Goal: Information Seeking & Learning: Learn about a topic

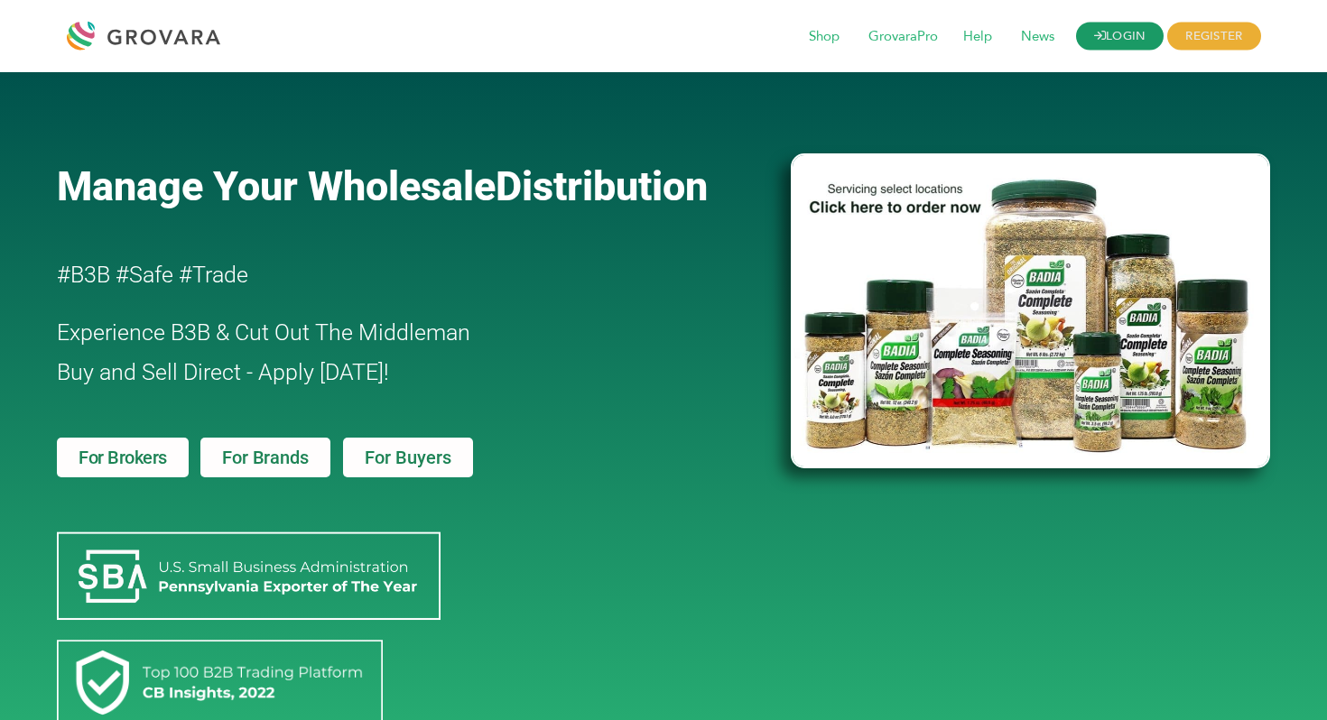
click at [1118, 41] on link "LOGIN" at bounding box center [1120, 37] width 88 height 28
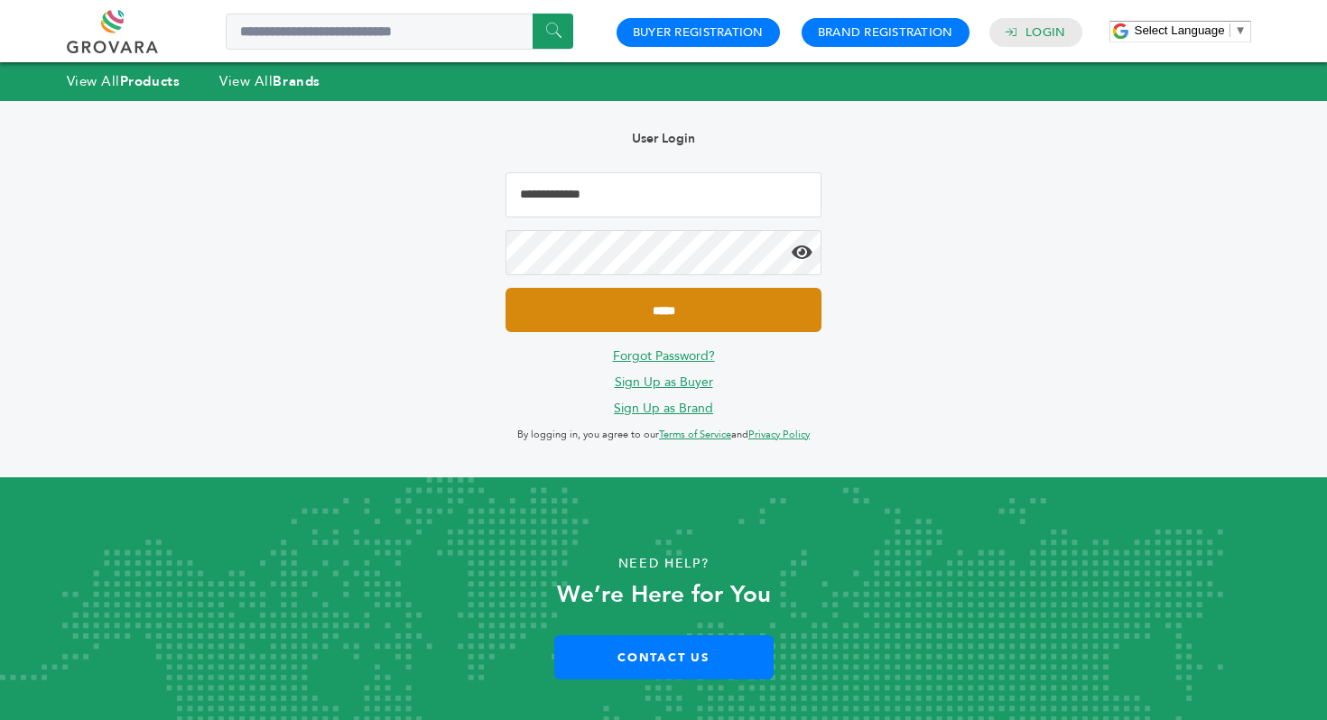
type input "**********"
click at [792, 328] on input "*****" at bounding box center [663, 310] width 316 height 44
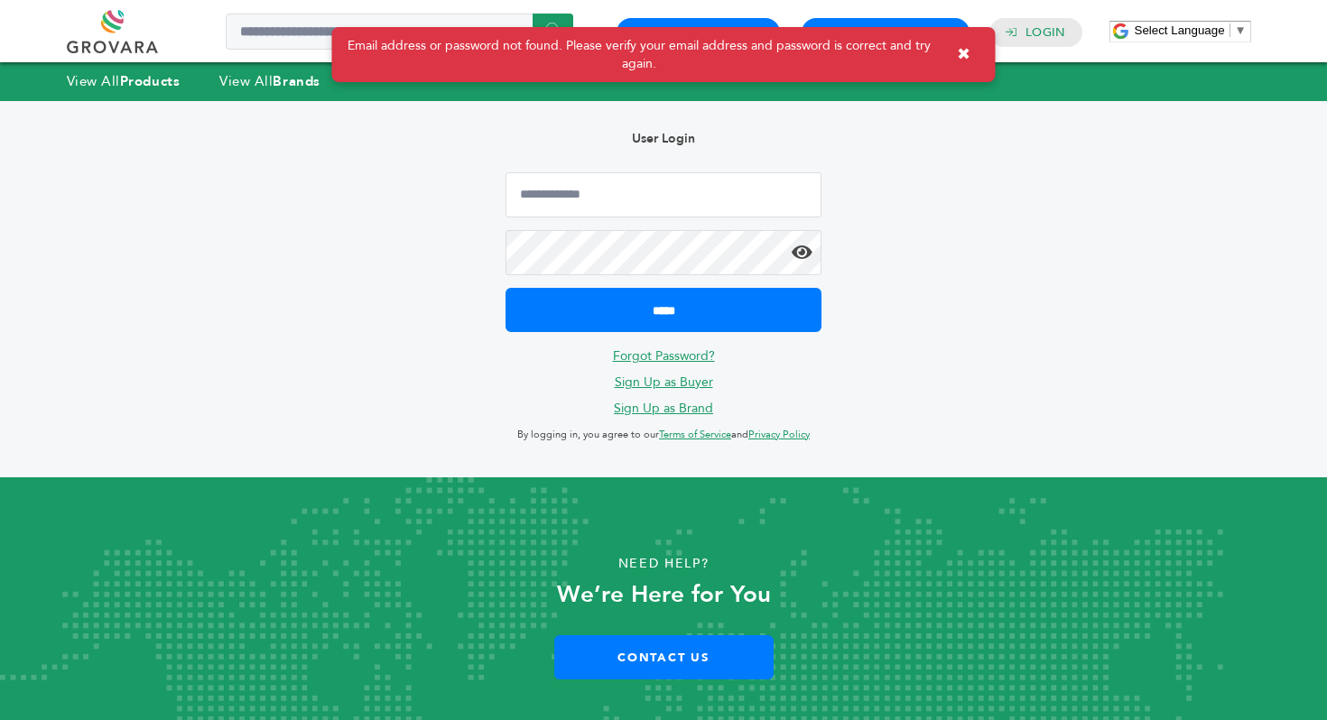
type input "**********"
click at [791, 253] on icon at bounding box center [801, 253] width 21 height 18
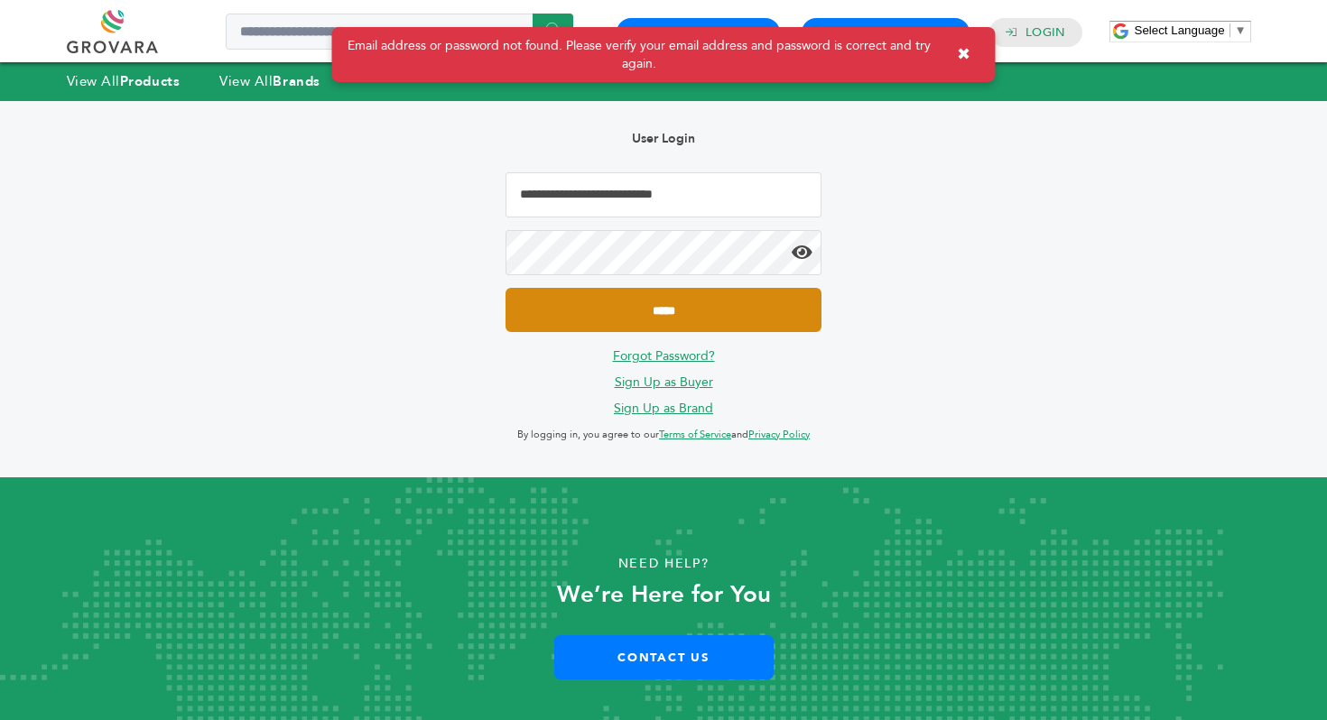
click at [680, 313] on input "*****" at bounding box center [663, 310] width 316 height 44
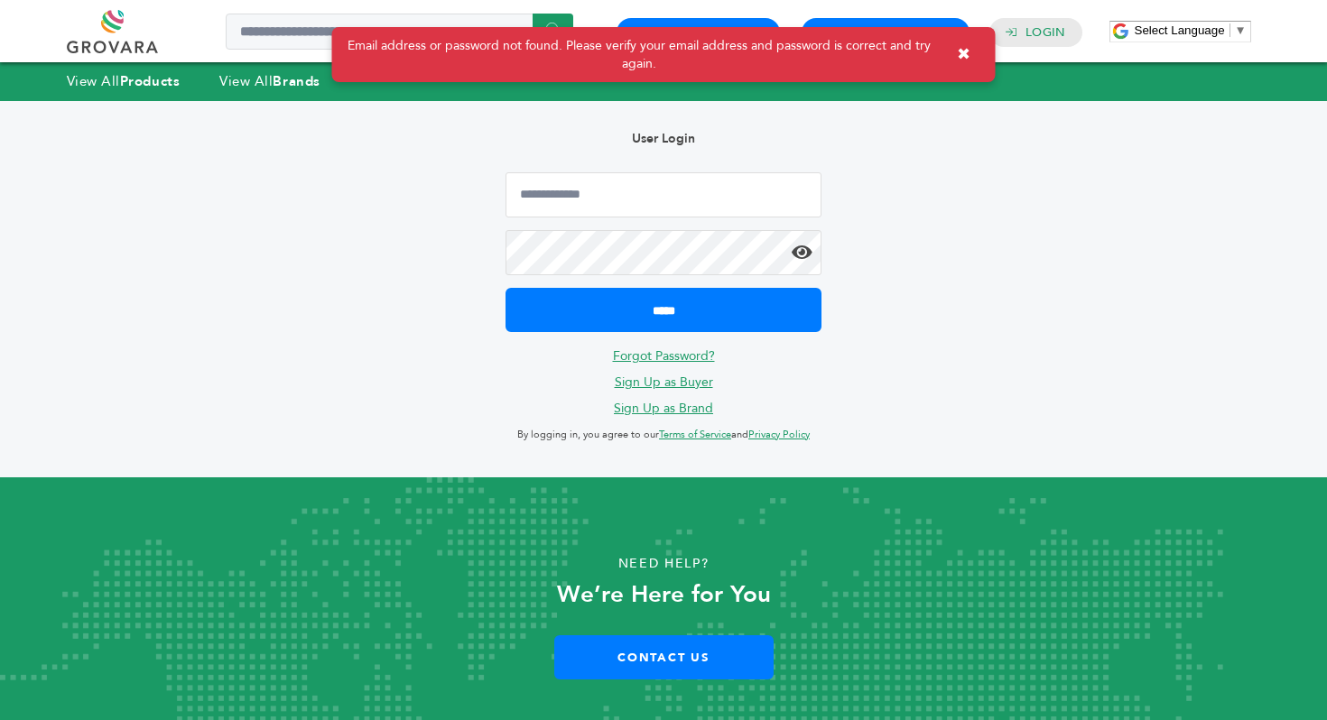
type input "**********"
click at [674, 355] on link "Forgot Password?" at bounding box center [664, 355] width 102 height 17
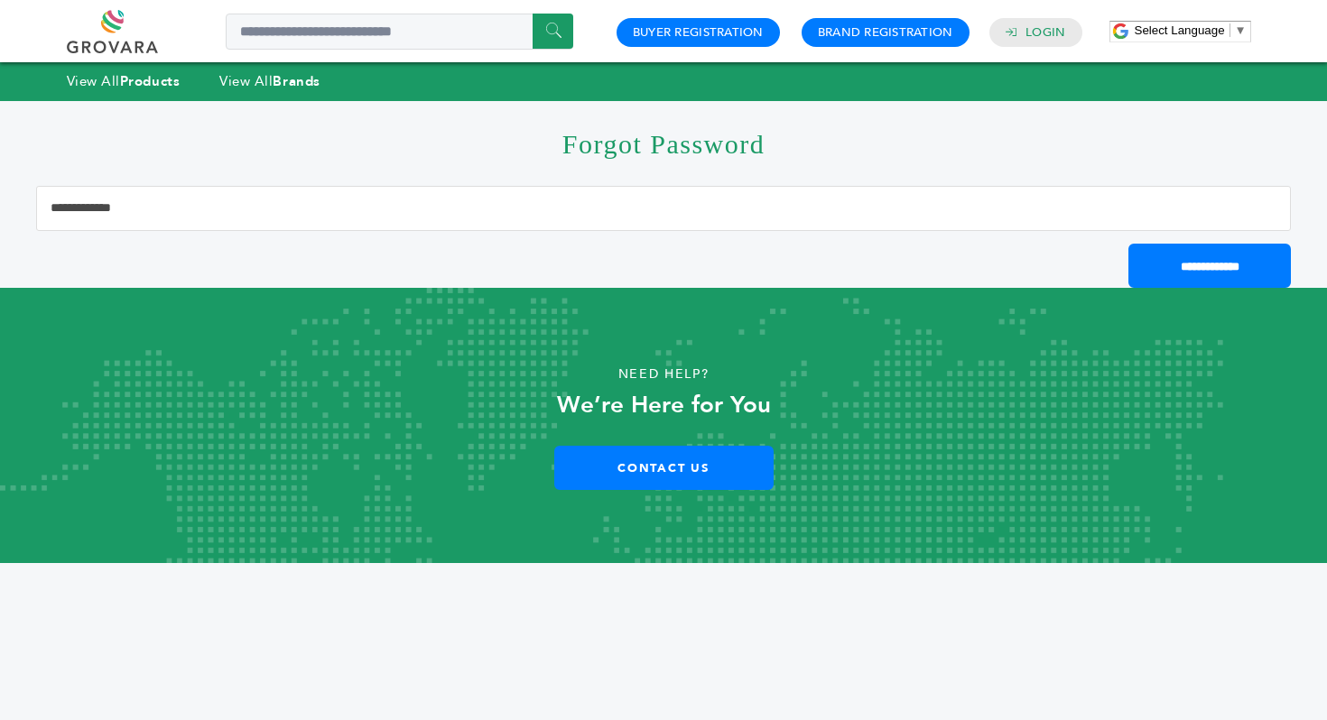
click at [486, 202] on input "Email Address" at bounding box center [663, 208] width 1254 height 45
type input "**********"
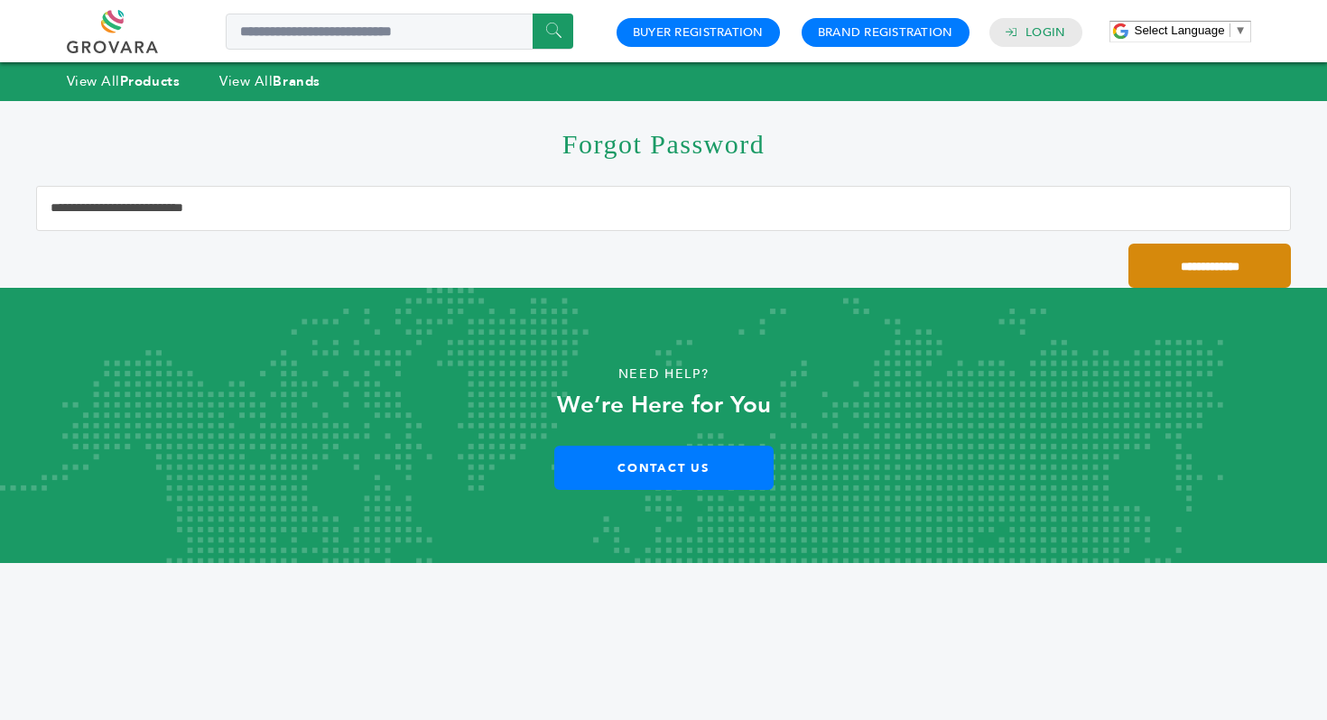
click at [1142, 257] on input "**********" at bounding box center [1209, 266] width 162 height 44
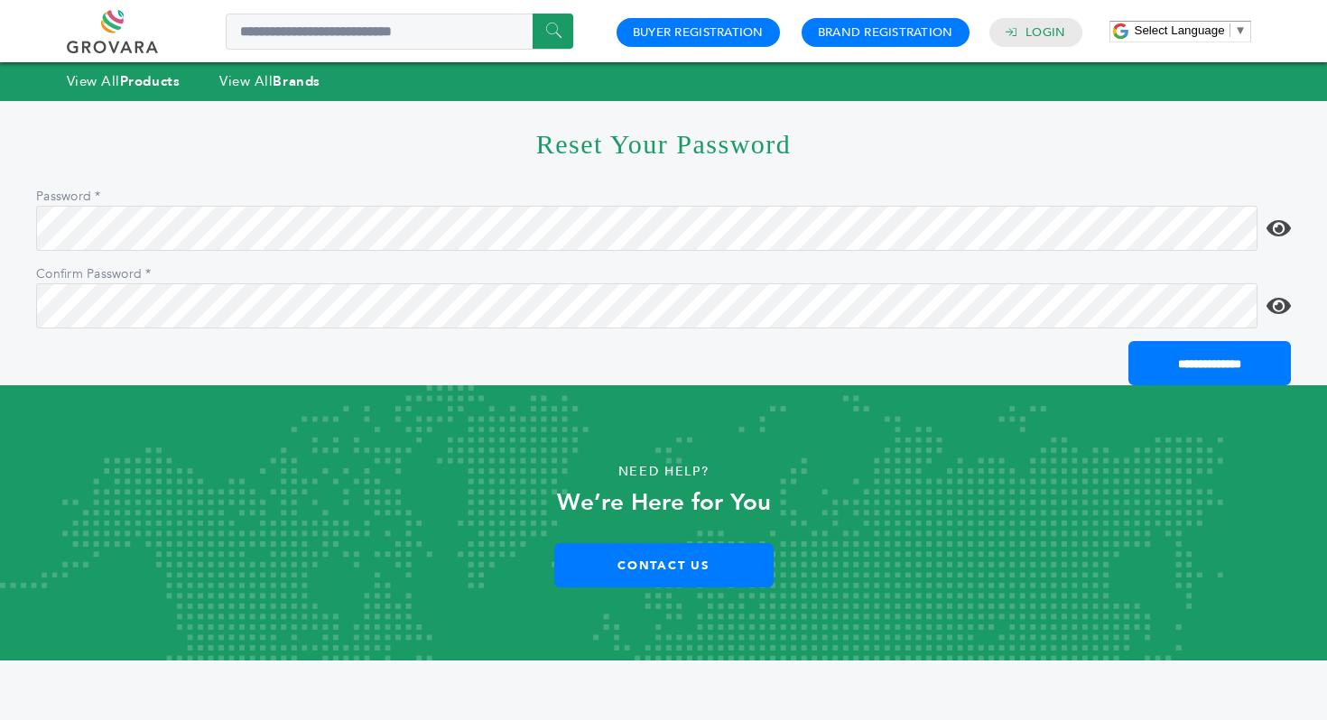
click at [1267, 218] on icon at bounding box center [1278, 228] width 24 height 22
click at [1281, 220] on icon at bounding box center [1278, 228] width 24 height 22
click at [1277, 221] on icon at bounding box center [1278, 228] width 24 height 22
click at [1219, 371] on input "**********" at bounding box center [1209, 363] width 162 height 44
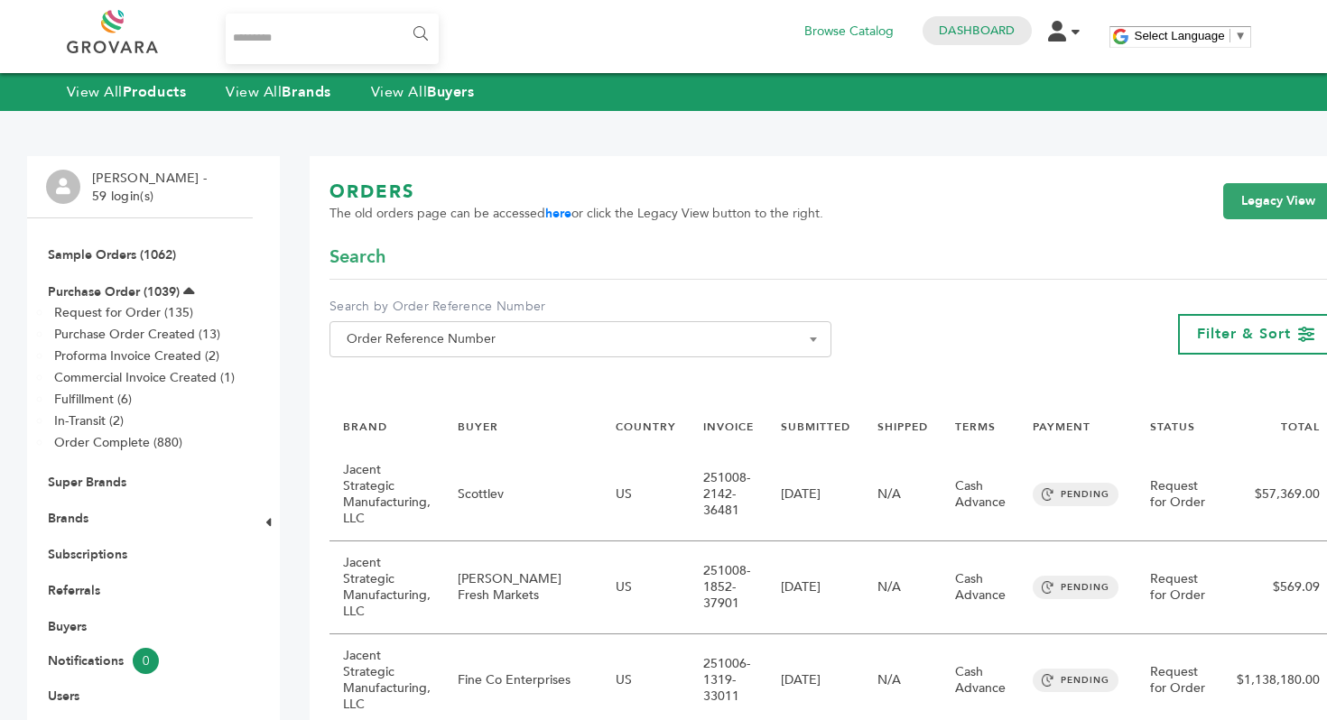
click at [245, 33] on input "Search..." at bounding box center [333, 39] width 214 height 51
click at [125, 90] on strong "Products" at bounding box center [154, 92] width 63 height 20
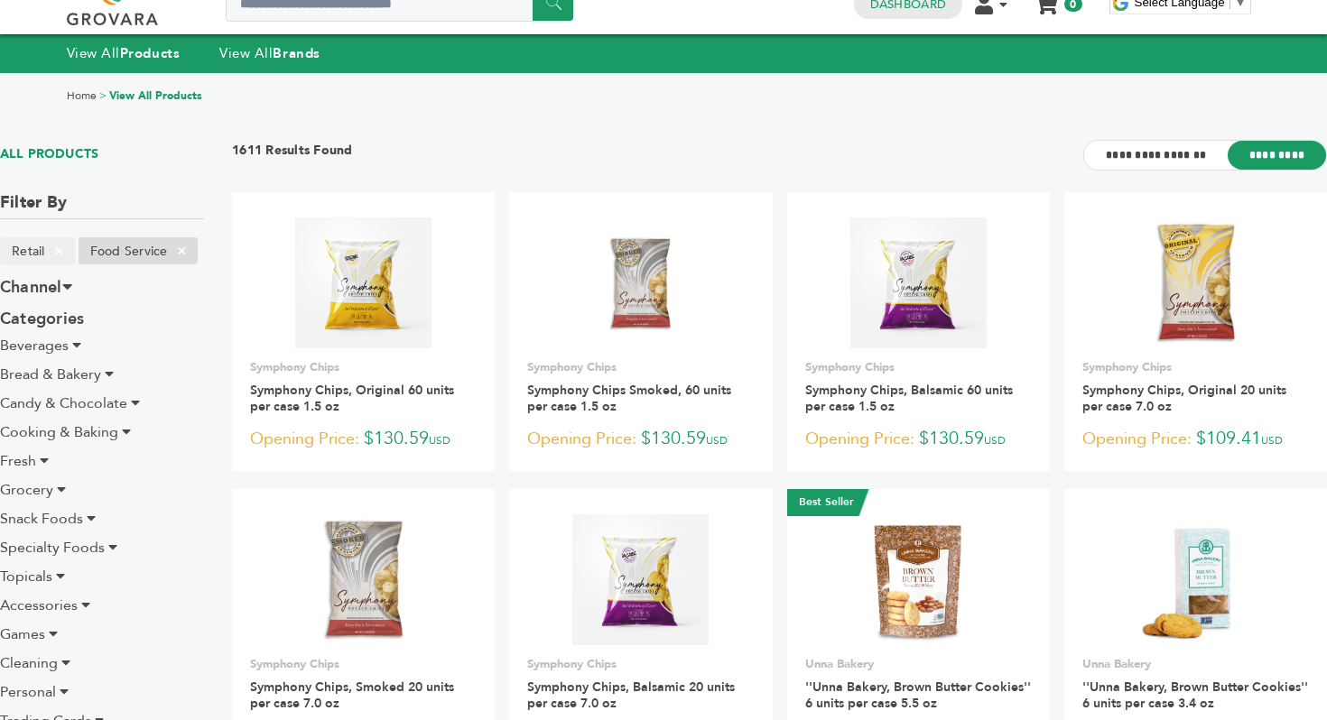
scroll to position [51, 0]
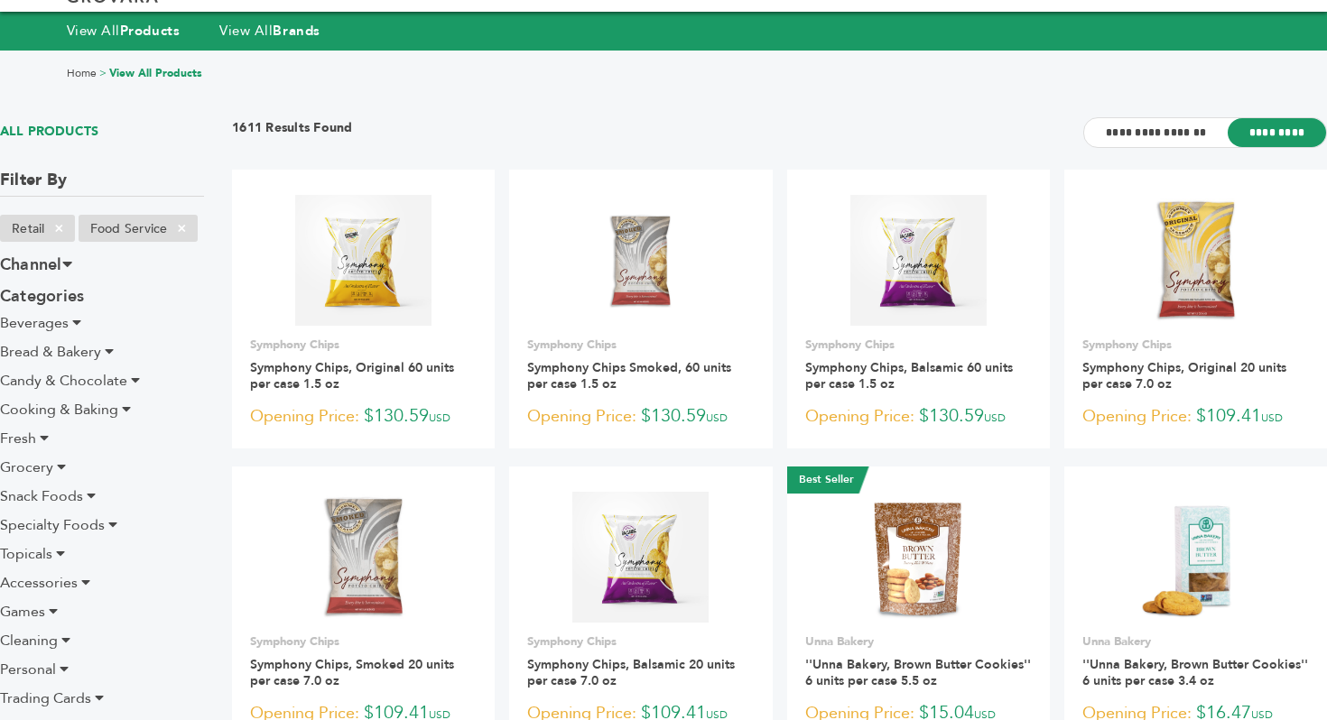
click at [75, 323] on icon at bounding box center [76, 322] width 9 height 14
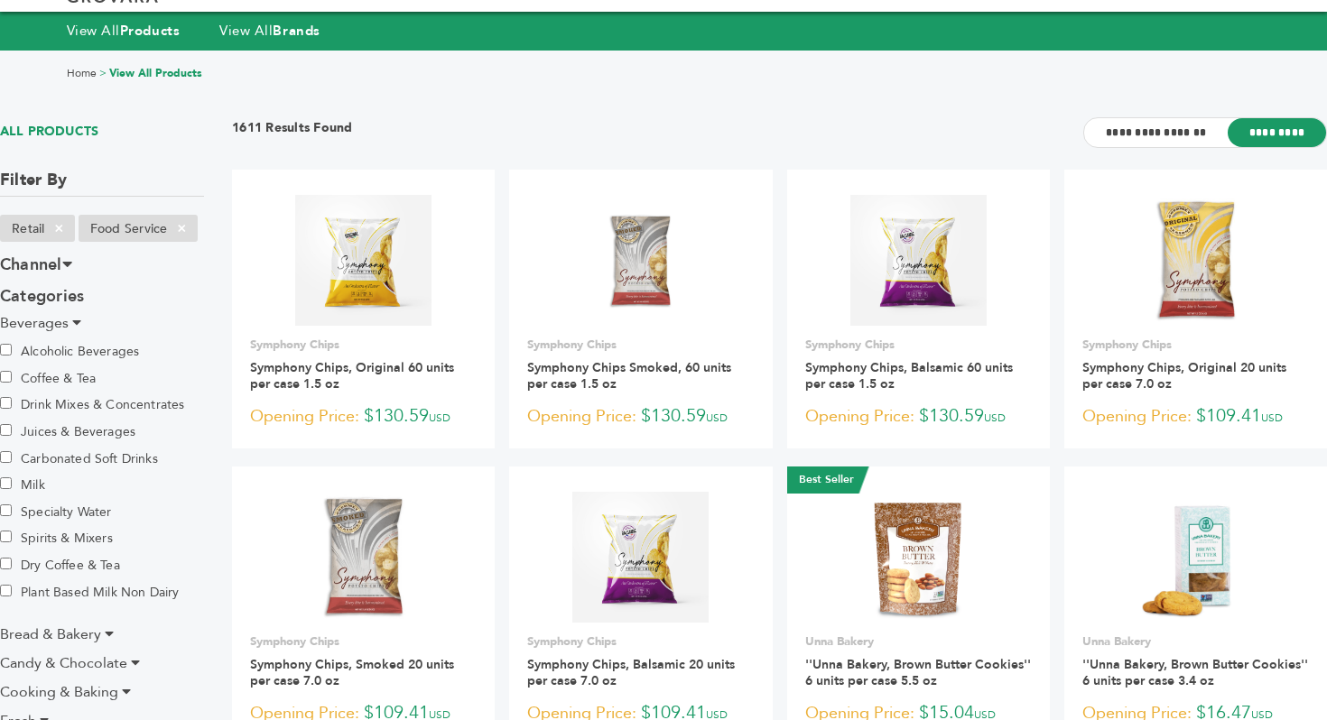
click at [26, 328] on span "Beverages" at bounding box center [34, 323] width 69 height 20
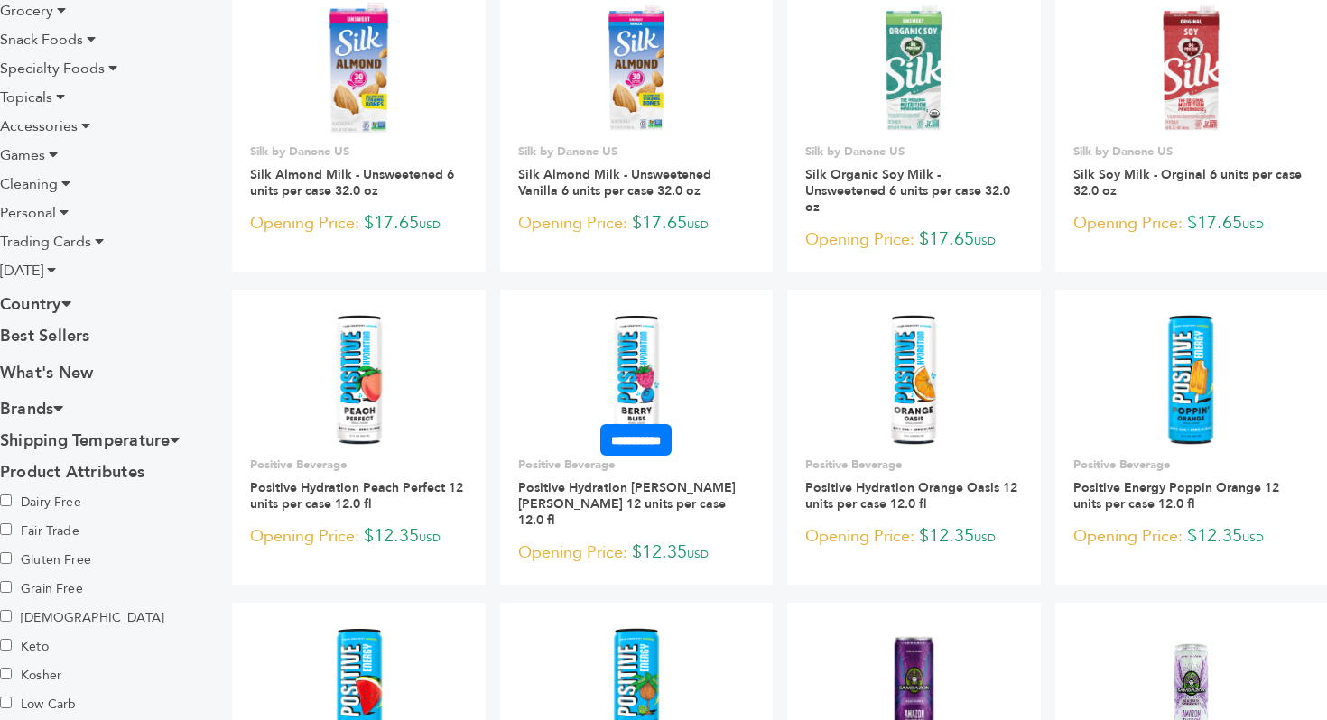
scroll to position [1294, 0]
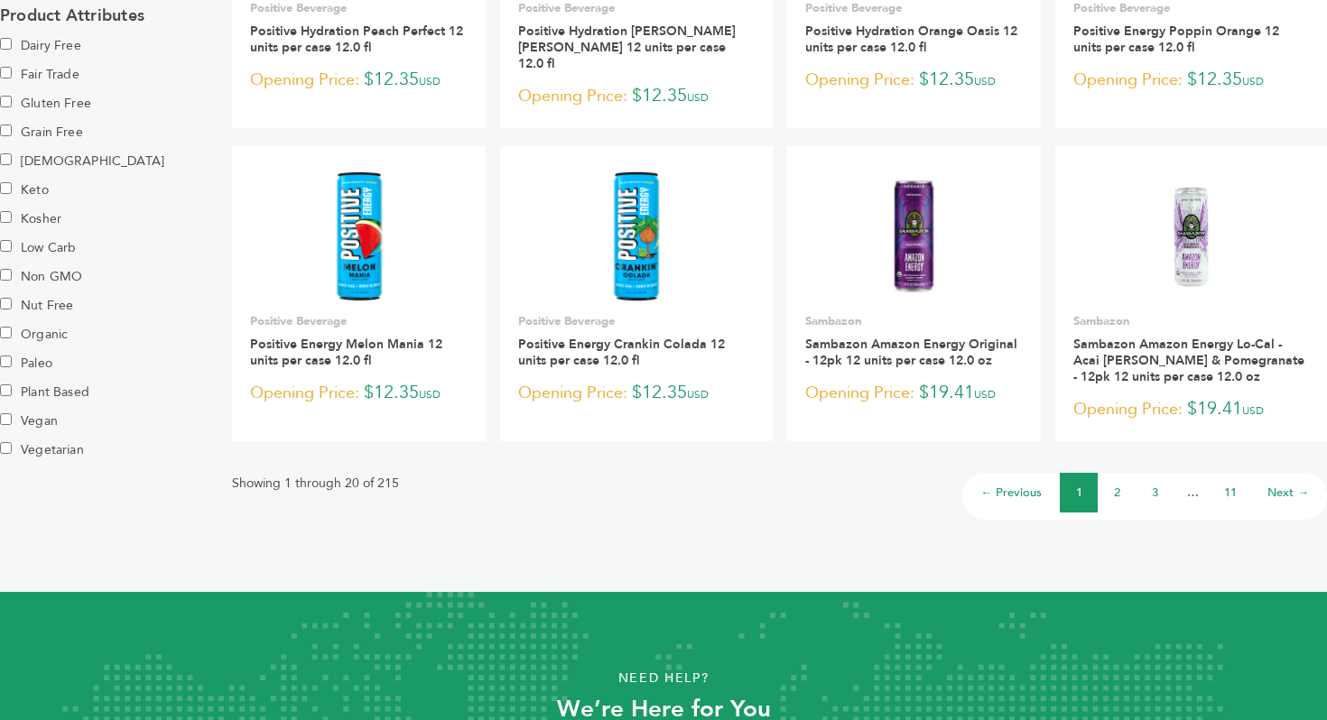
click at [1117, 485] on link "2" at bounding box center [1117, 493] width 6 height 16
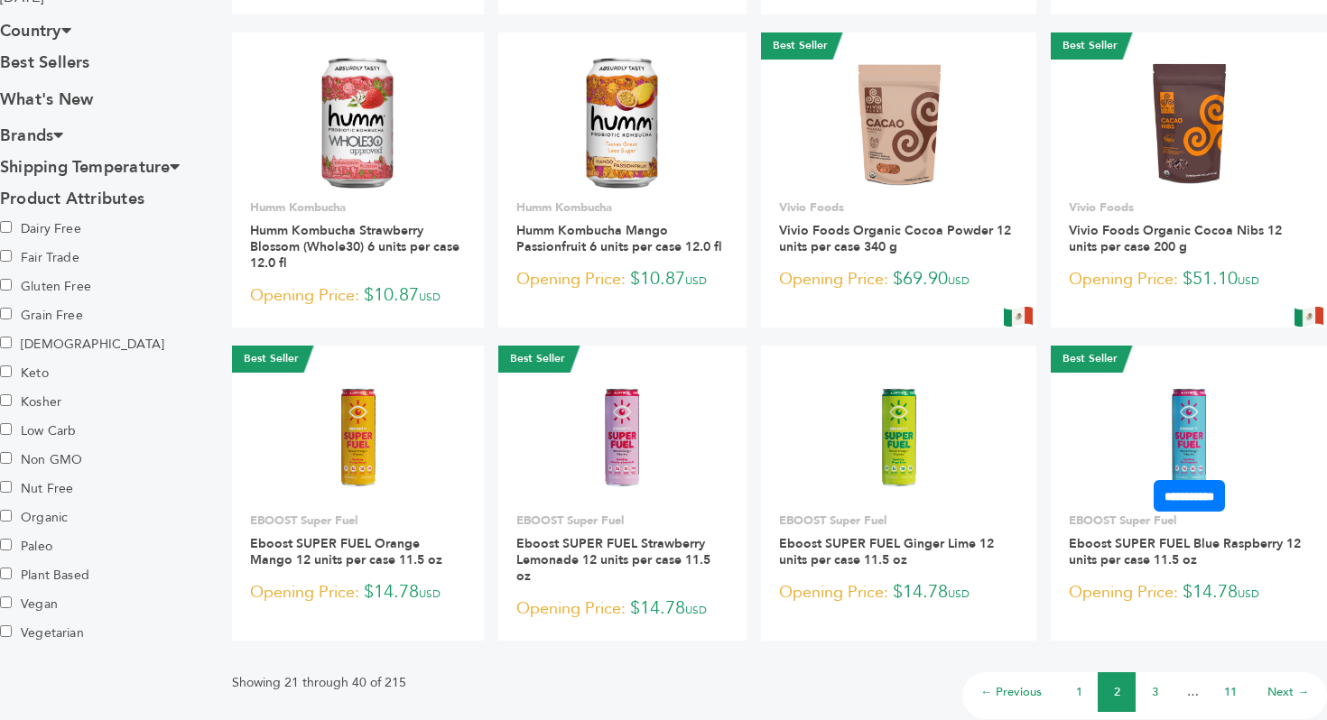
scroll to position [1335, 0]
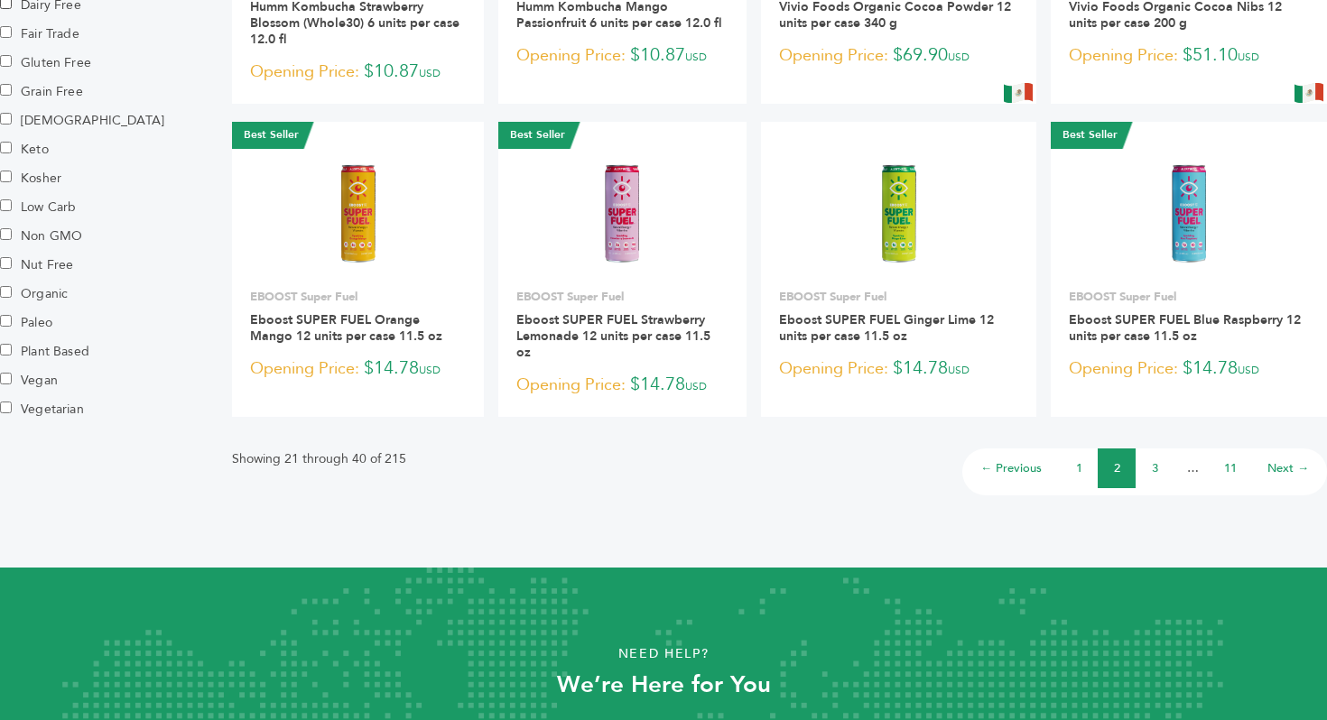
click at [1161, 449] on li "3" at bounding box center [1154, 469] width 38 height 40
click at [1151, 460] on link "3" at bounding box center [1154, 468] width 6 height 16
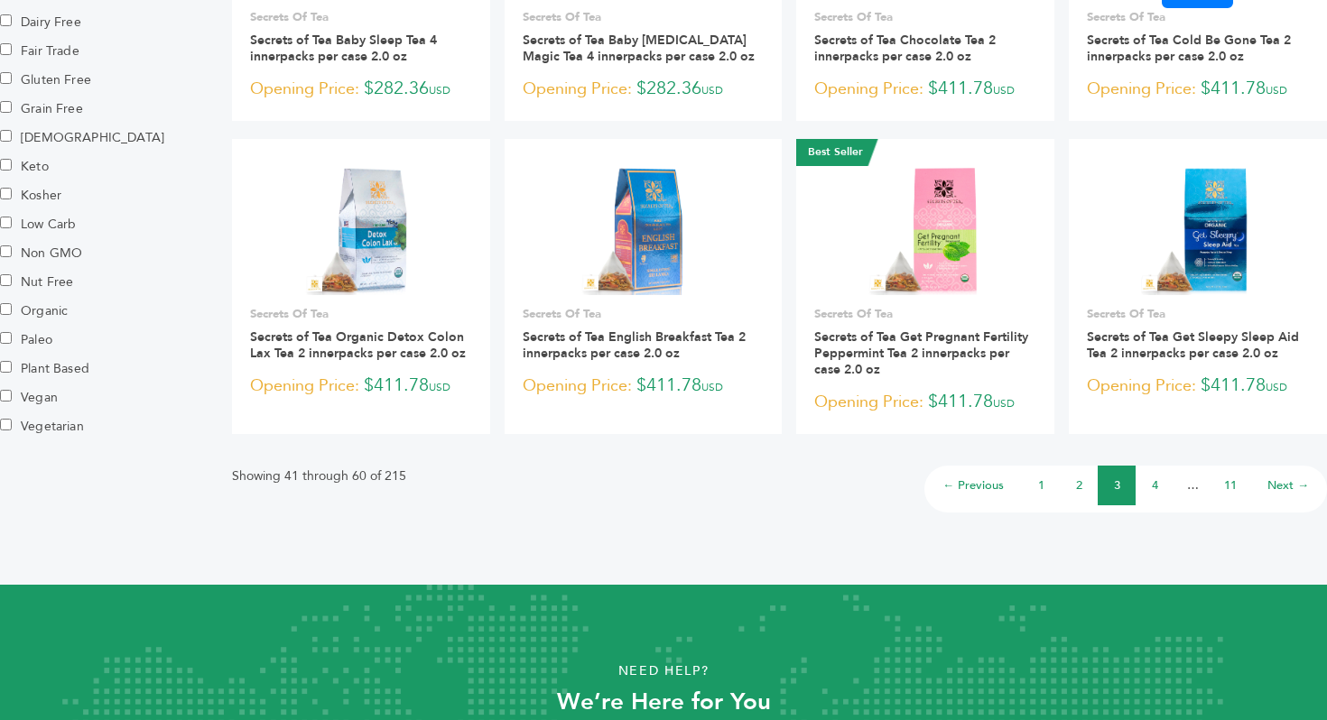
scroll to position [1439, 0]
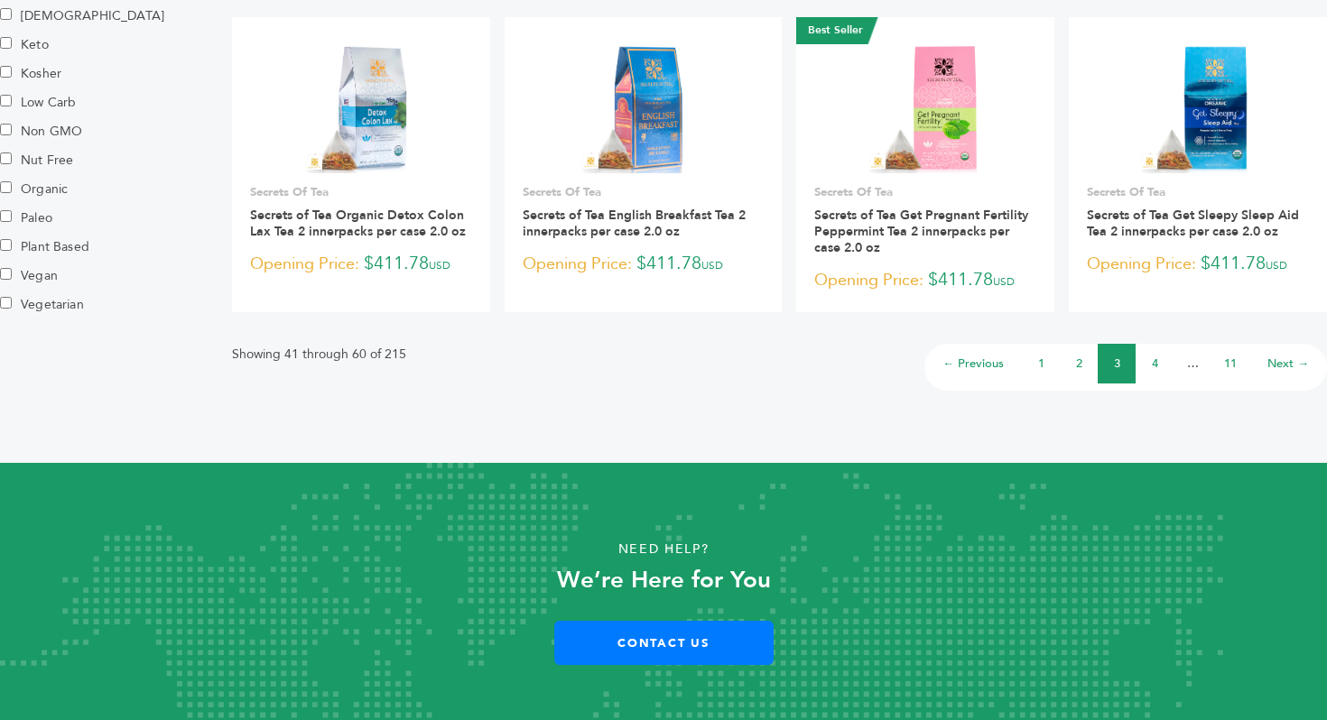
click at [1154, 354] on li "4" at bounding box center [1154, 364] width 38 height 40
click at [1152, 356] on link "4" at bounding box center [1154, 364] width 6 height 16
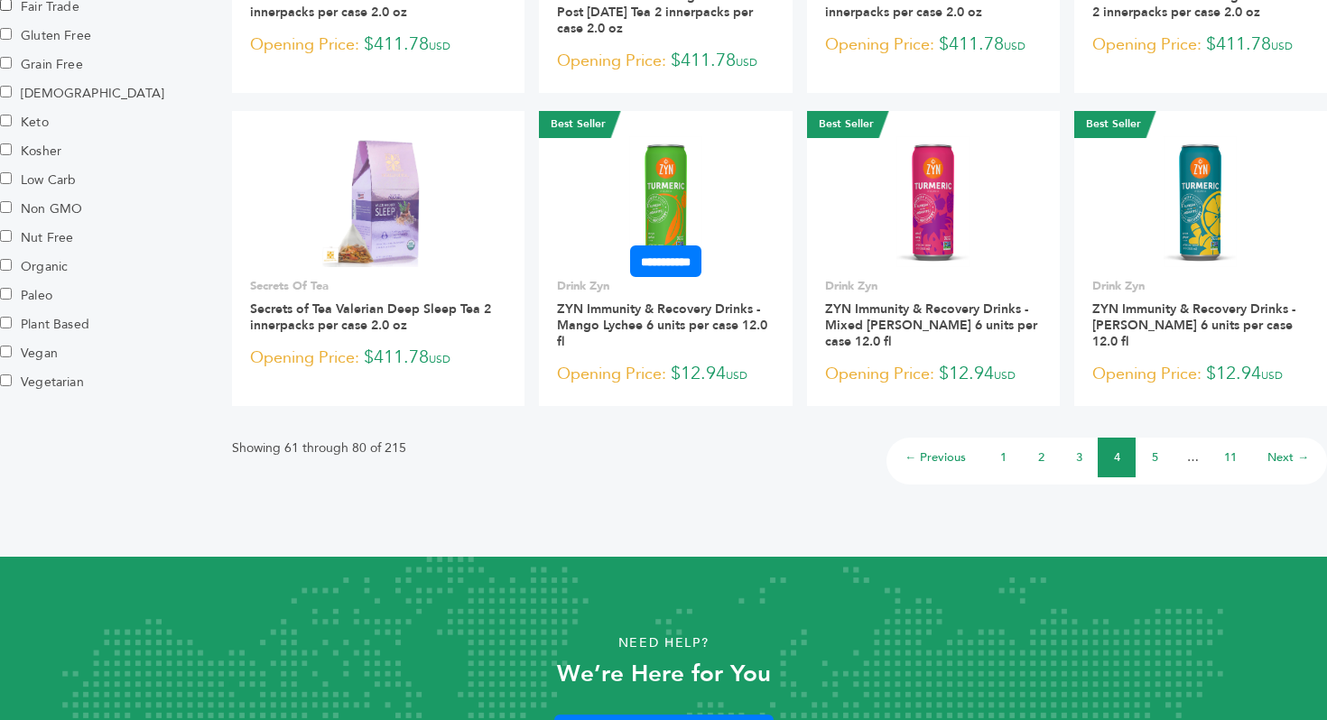
scroll to position [1456, 0]
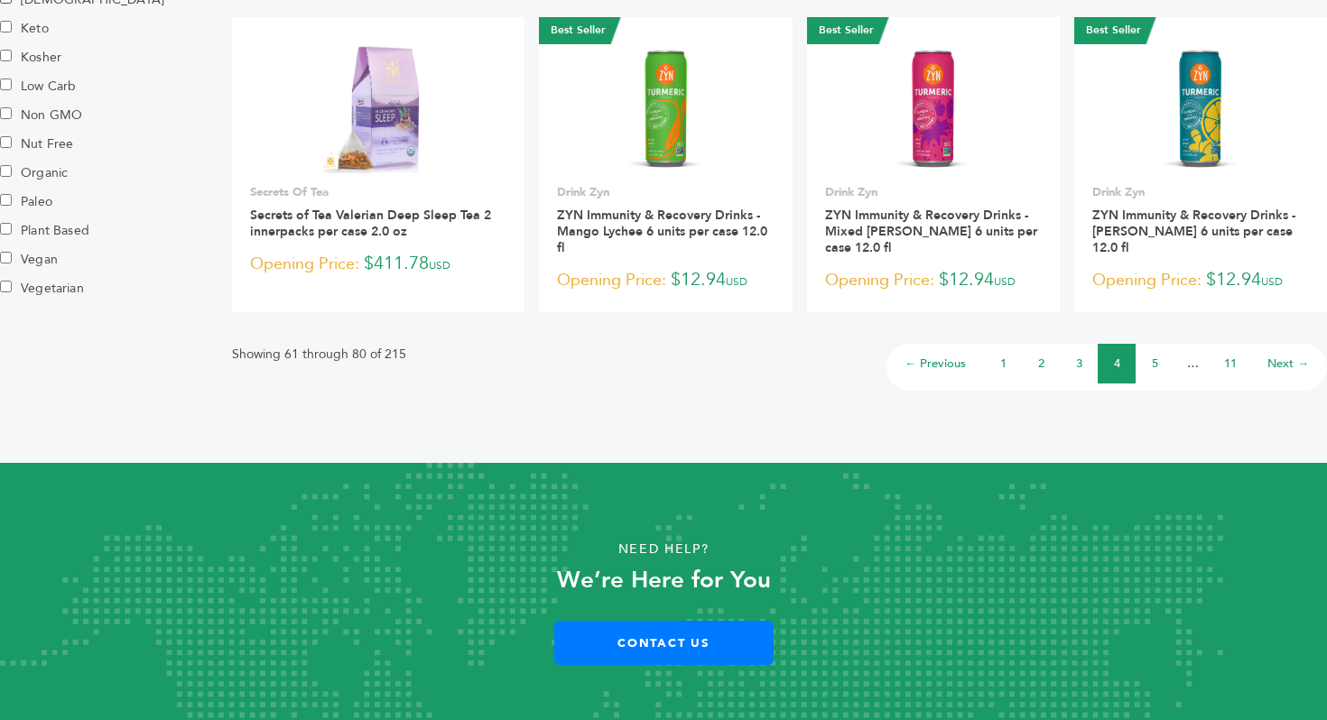
click at [1146, 352] on li "5" at bounding box center [1154, 364] width 38 height 40
click at [1152, 356] on link "5" at bounding box center [1154, 364] width 6 height 16
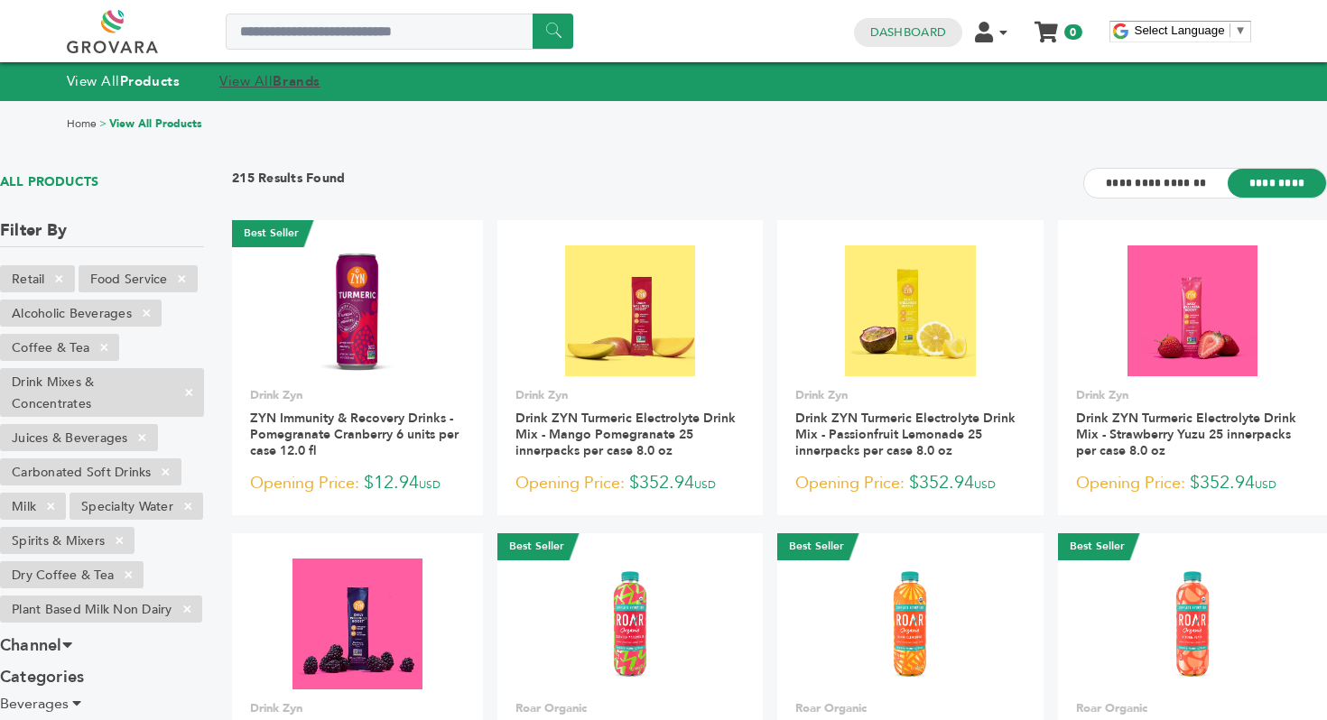
click at [261, 85] on link "View All Brands" at bounding box center [269, 81] width 101 height 18
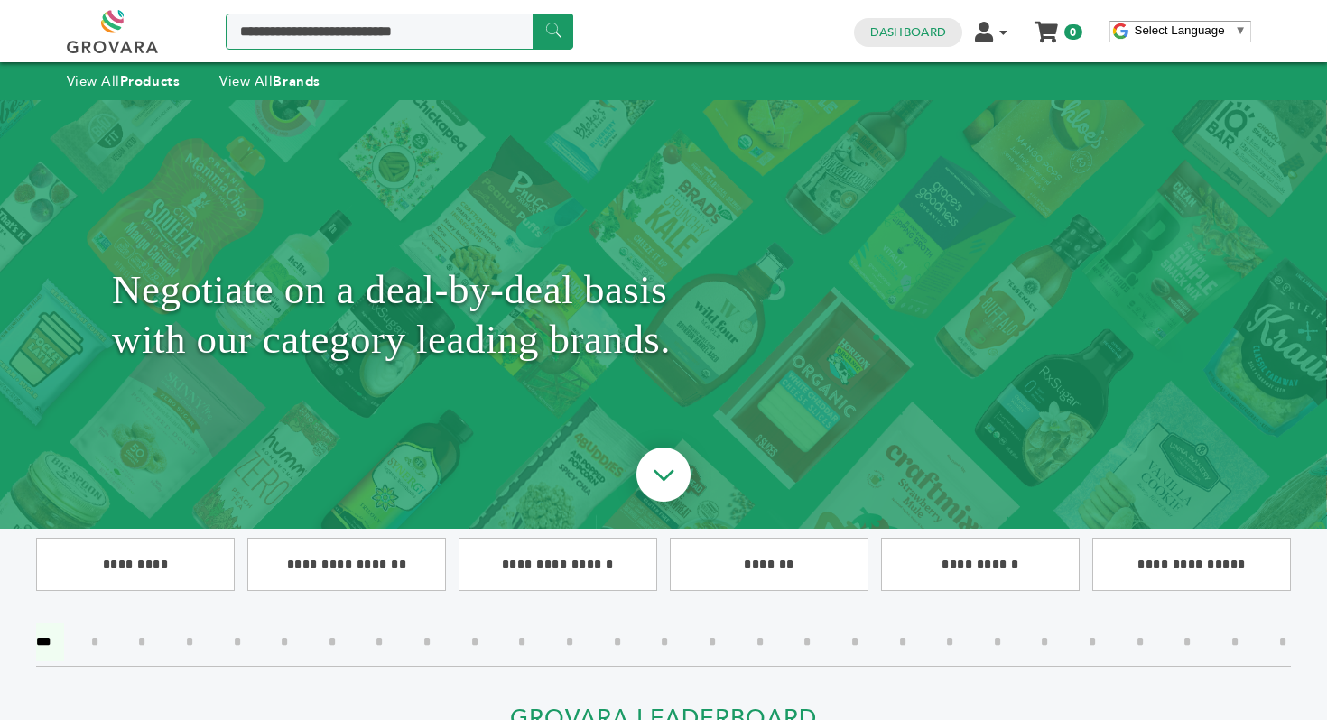
click at [286, 30] on input "Search a product or brand..." at bounding box center [399, 32] width 347 height 36
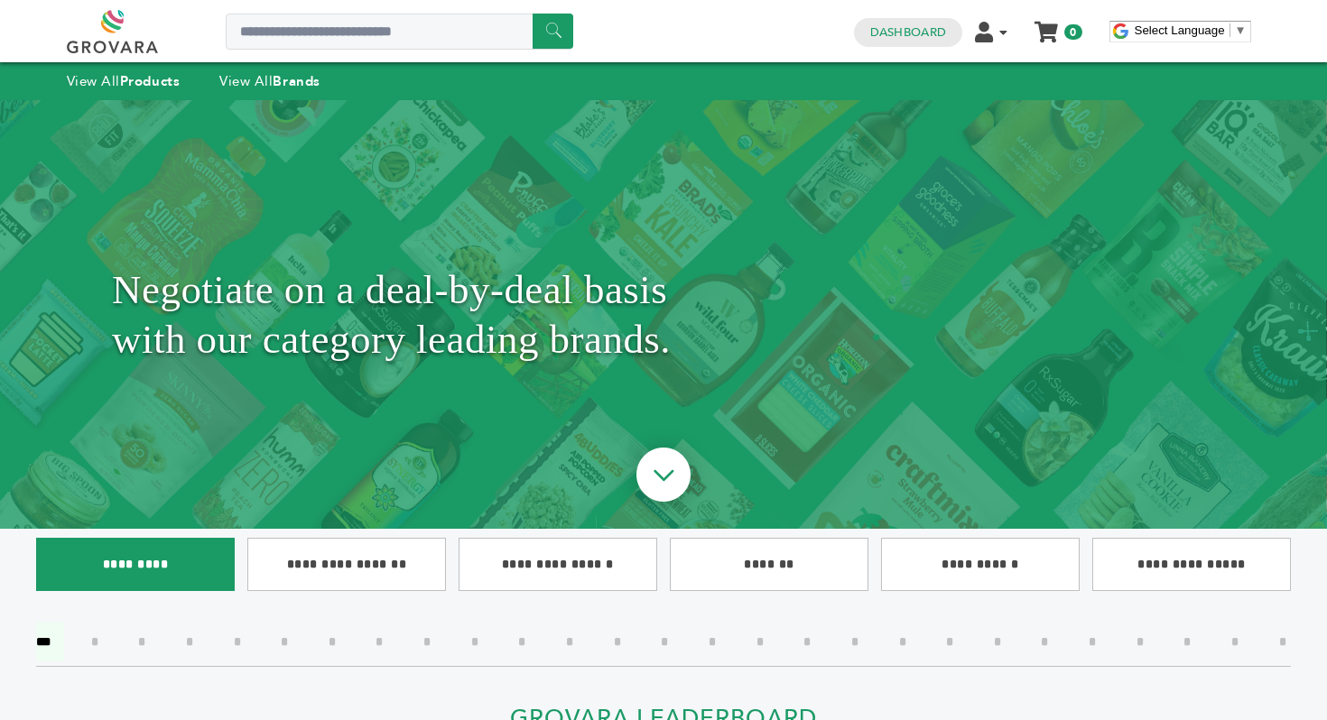
click at [125, 548] on input"] "*********" at bounding box center [135, 564] width 199 height 53
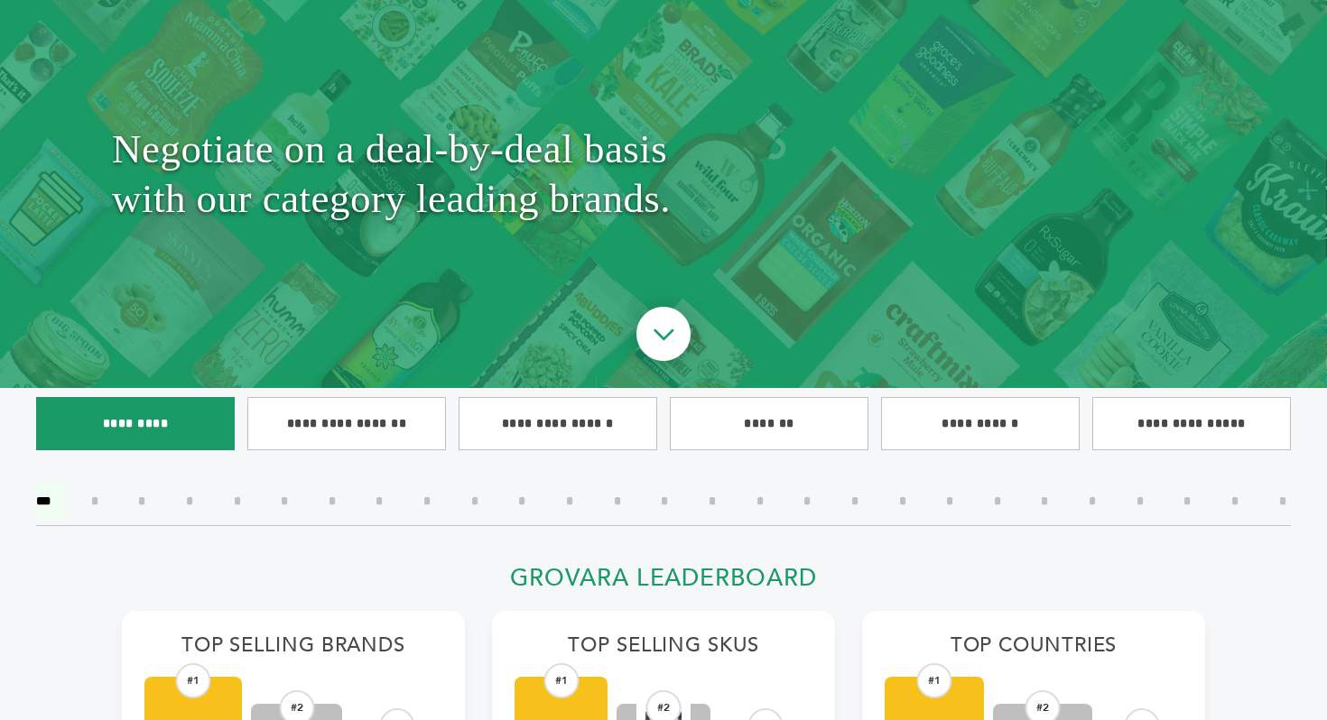
scroll to position [196, 0]
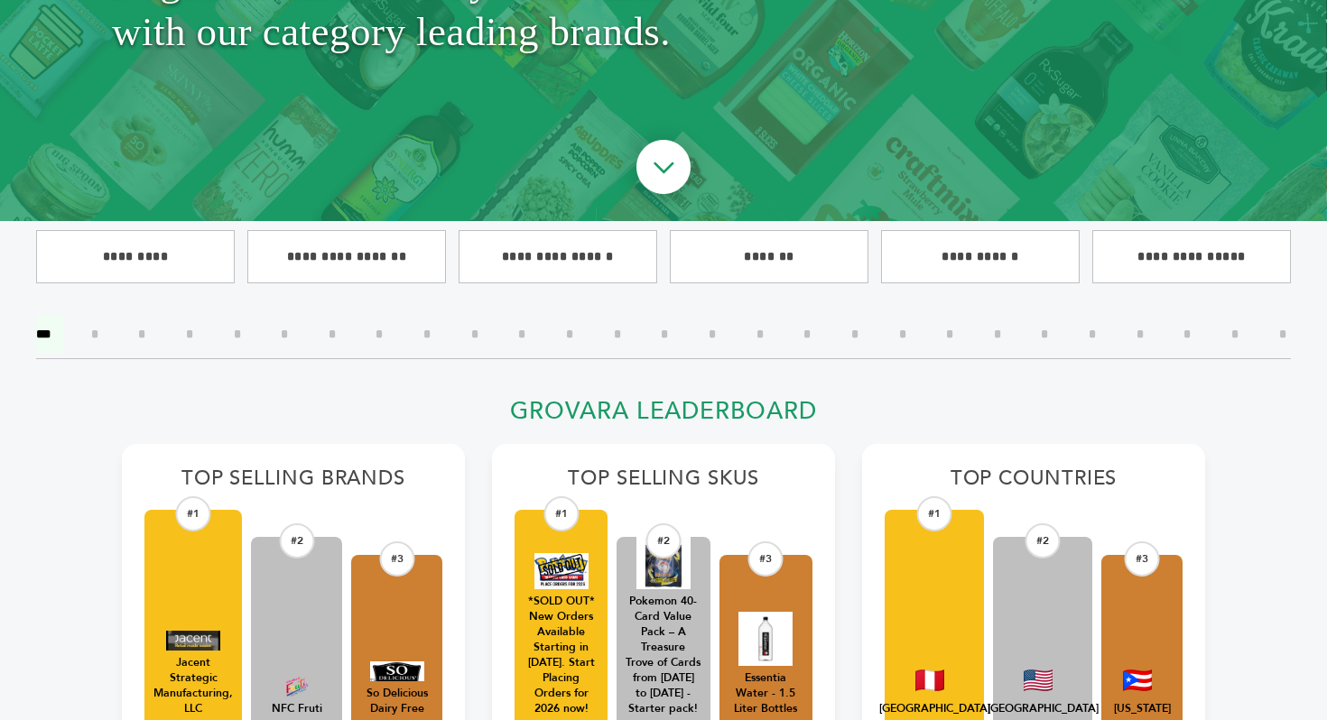
scroll to position [312, 0]
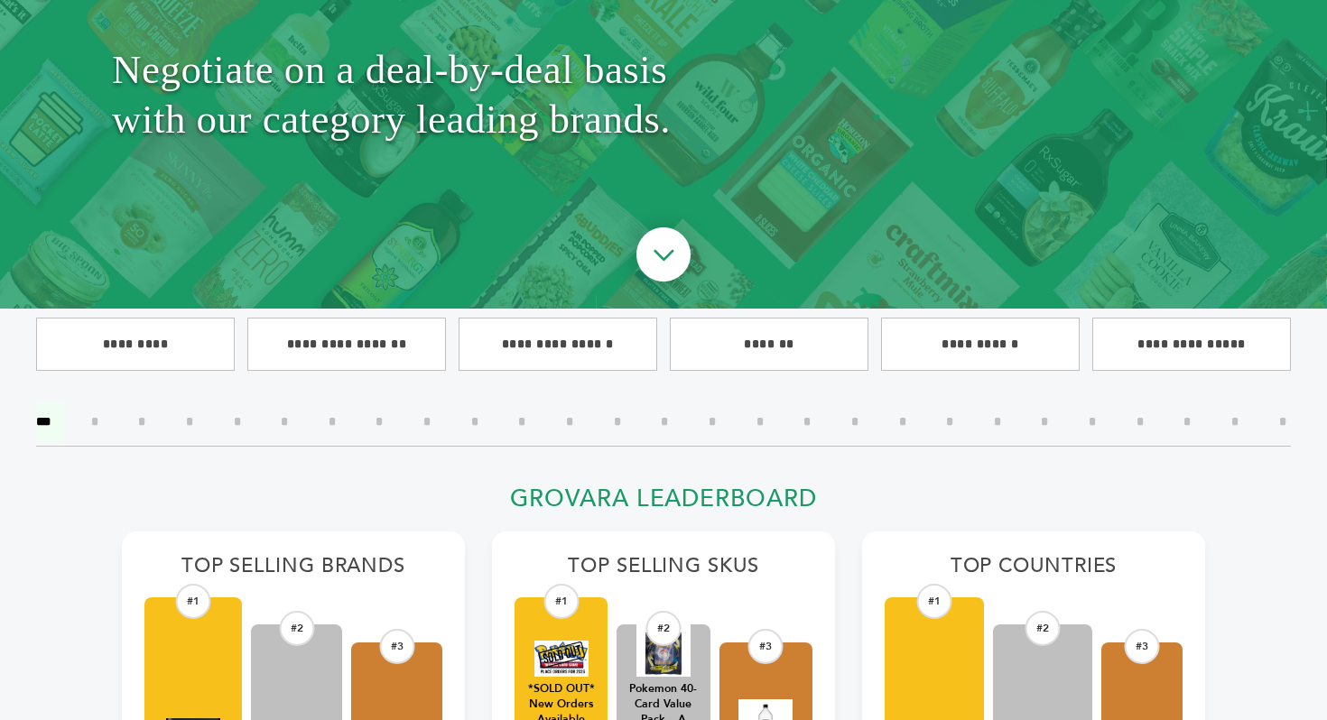
scroll to position [105, 0]
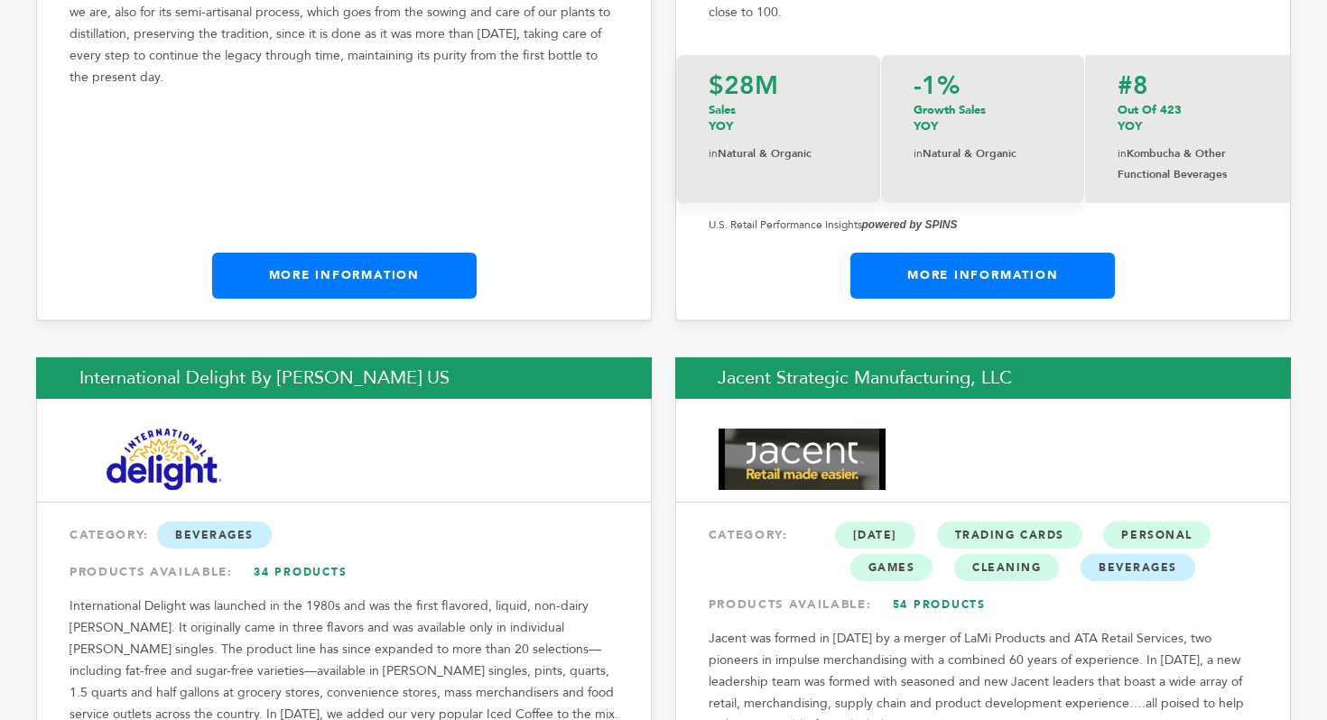
scroll to position [6586, 0]
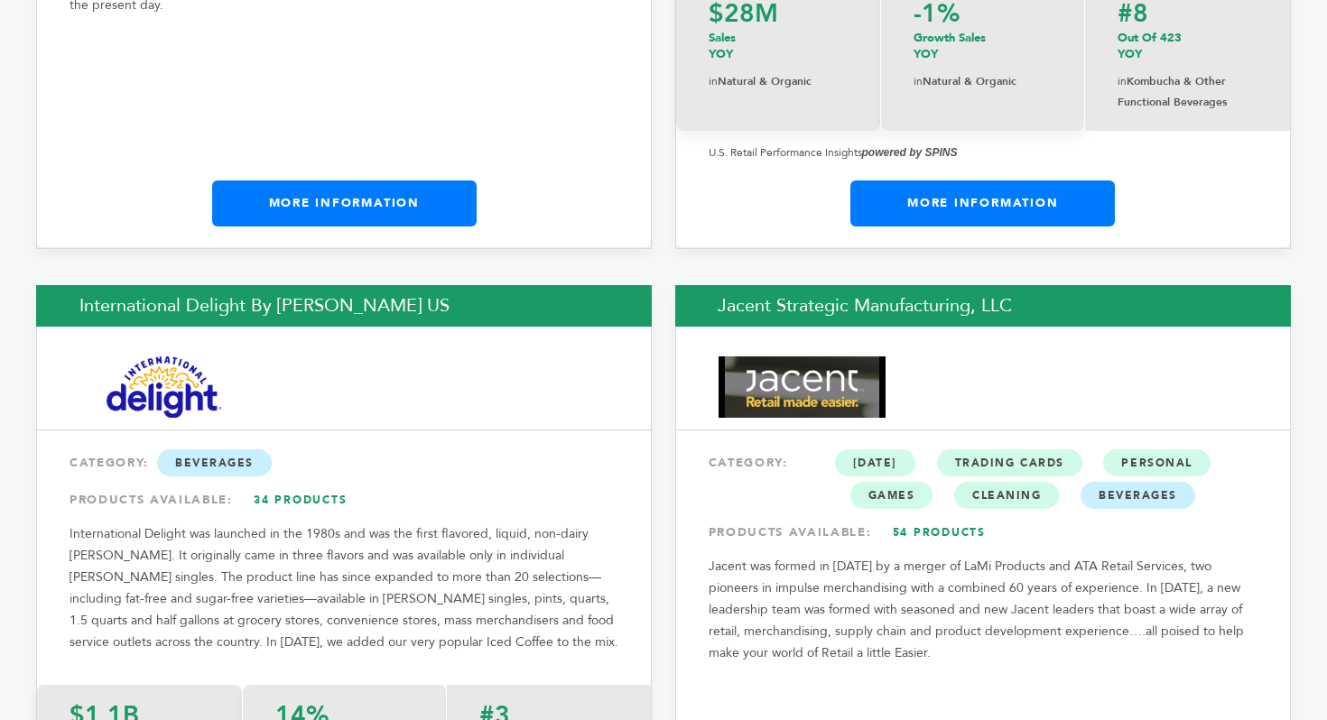
click at [816, 356] on img at bounding box center [801, 386] width 167 height 61
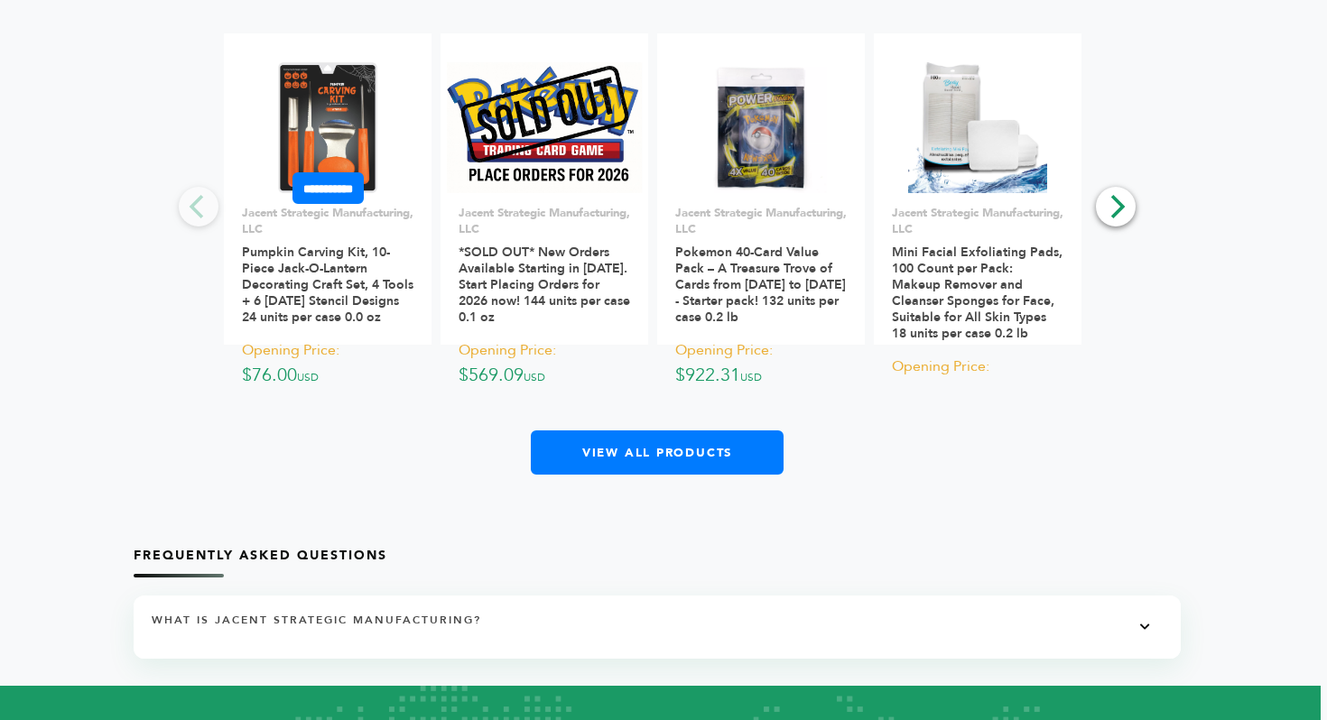
scroll to position [3715, 6]
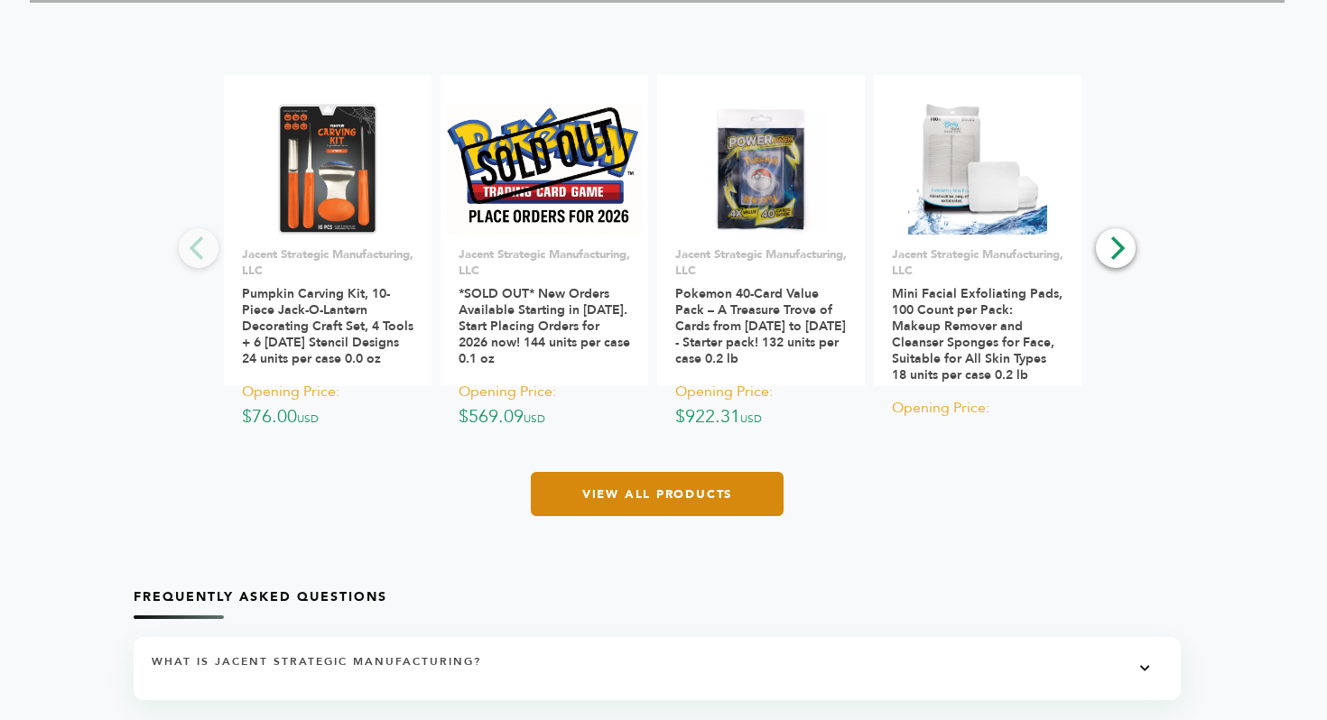
click at [588, 482] on link "View All Products" at bounding box center [657, 494] width 253 height 44
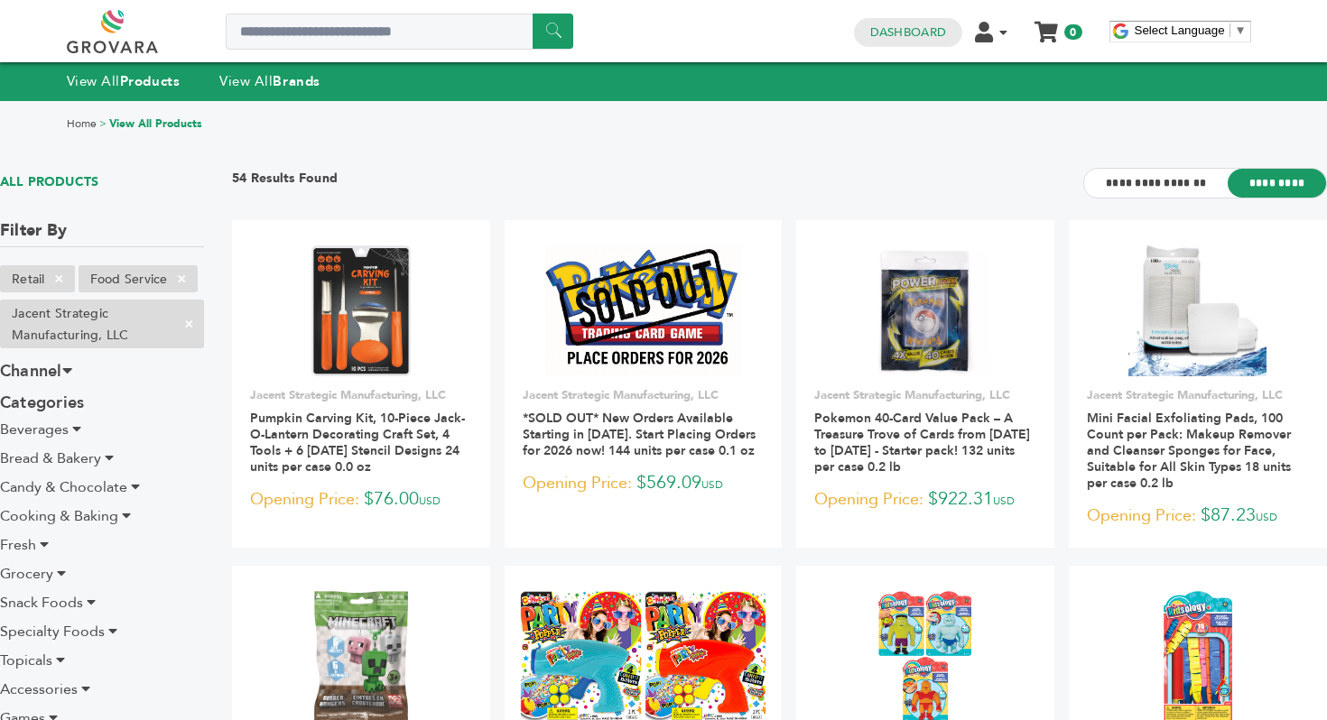
click at [79, 428] on icon at bounding box center [76, 428] width 9 height 14
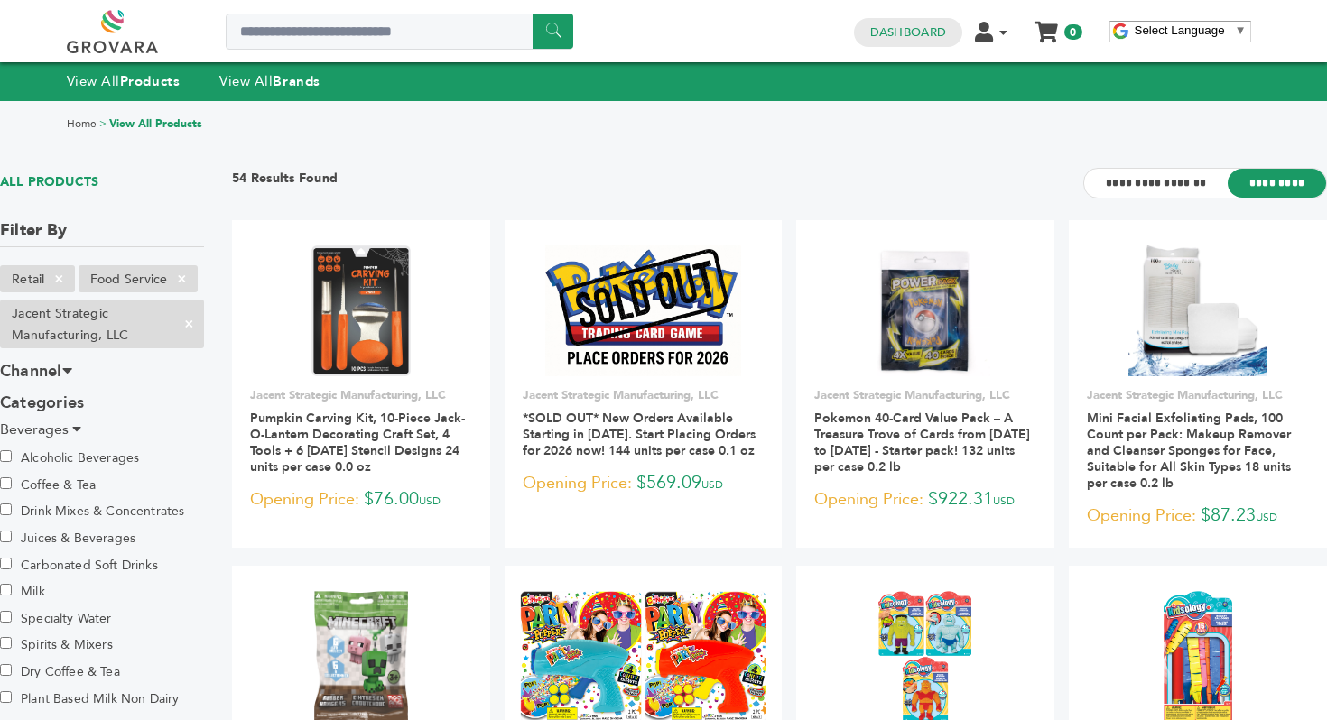
click at [23, 430] on span "Beverages" at bounding box center [34, 430] width 69 height 20
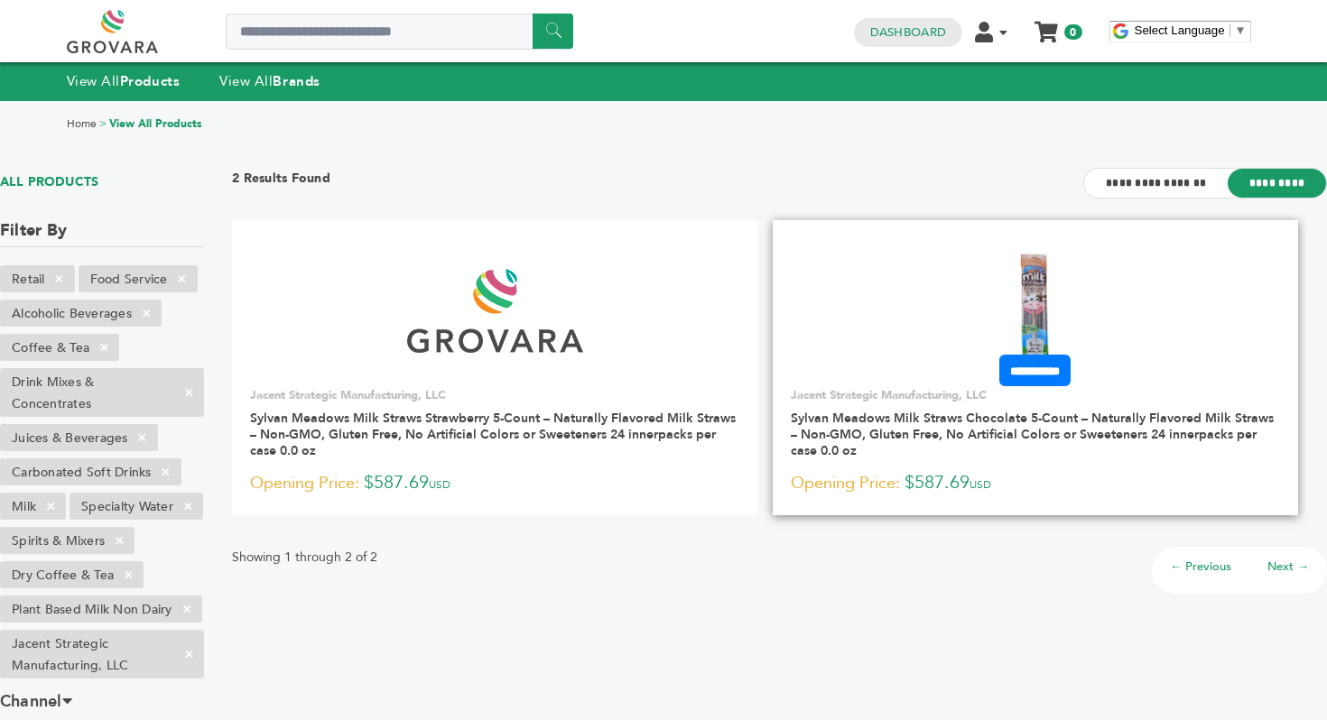
click at [855, 277] on link at bounding box center [1035, 310] width 526 height 153
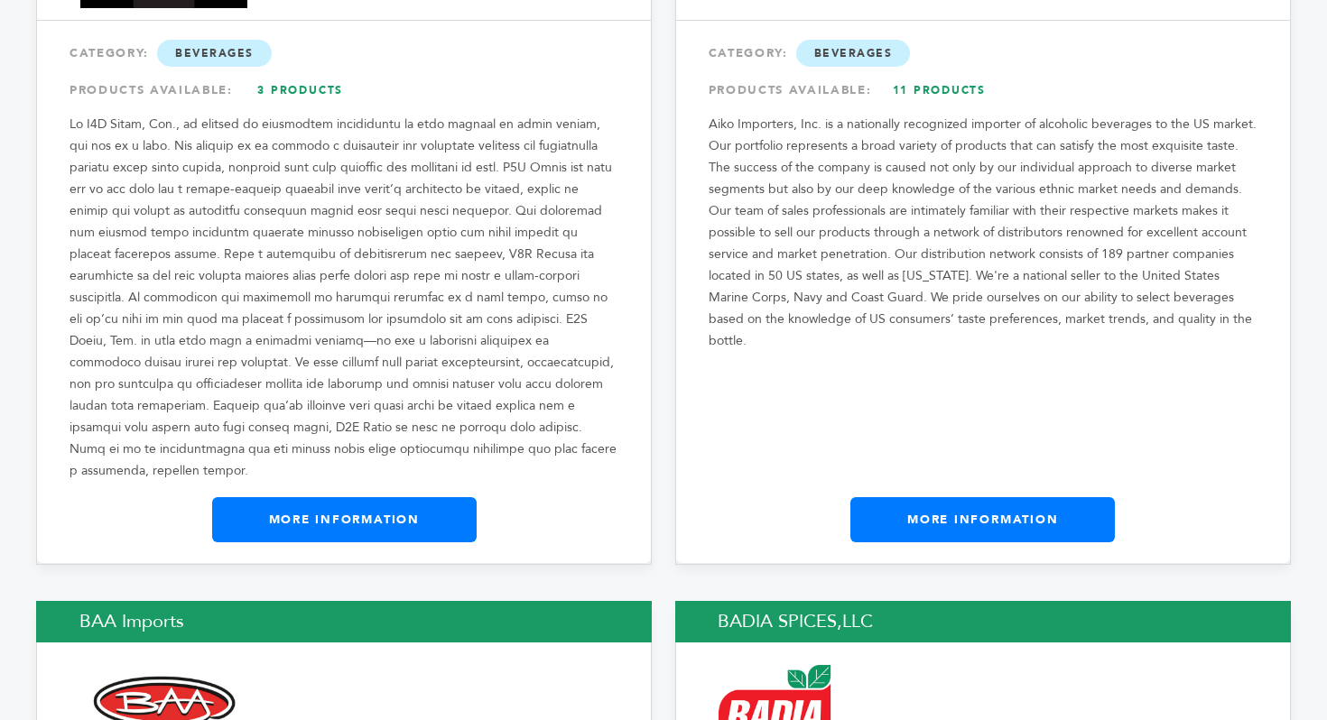
scroll to position [1357, 0]
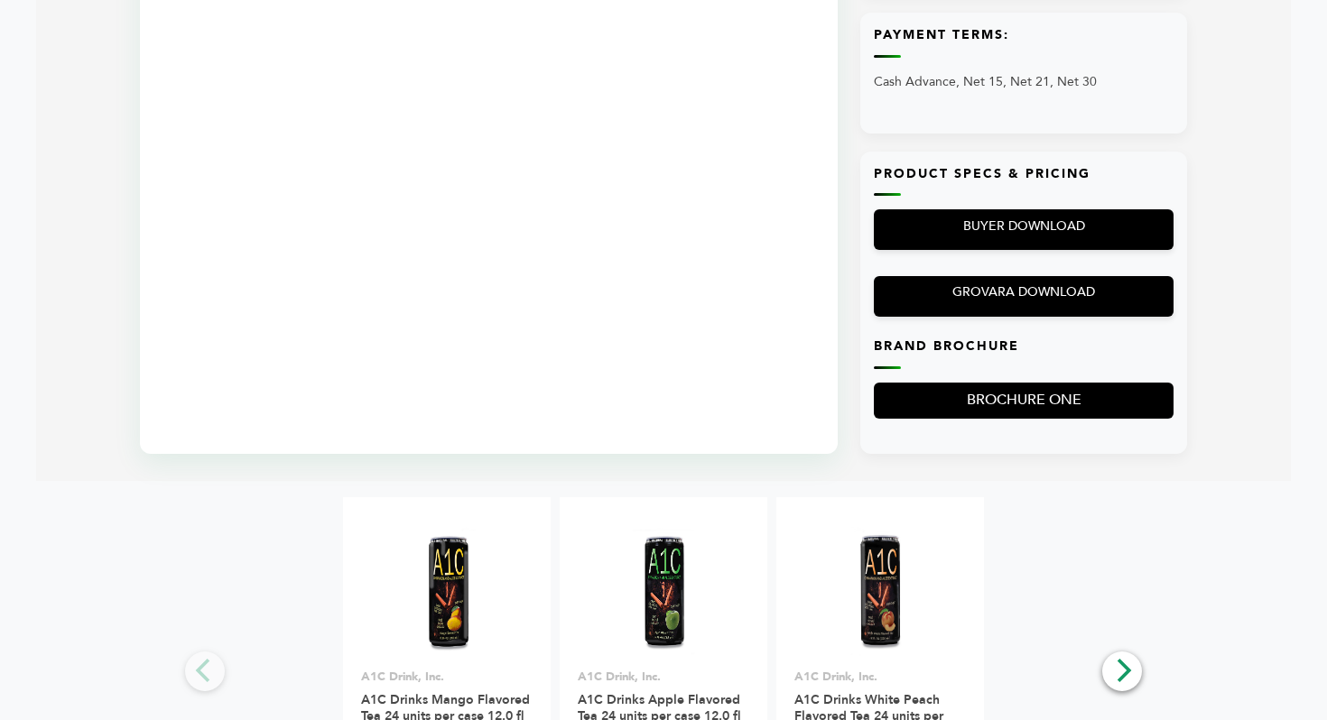
scroll to position [1608, 0]
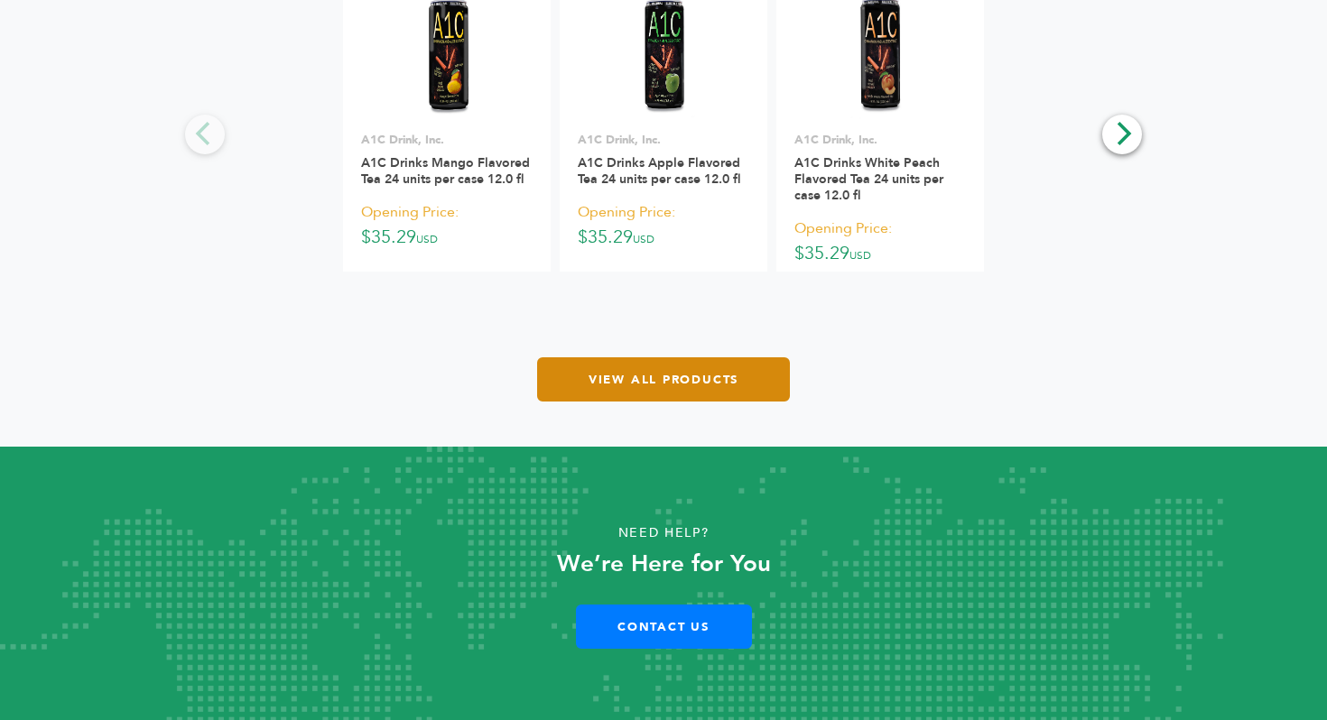
click at [591, 387] on link "View All Products" at bounding box center [663, 379] width 253 height 44
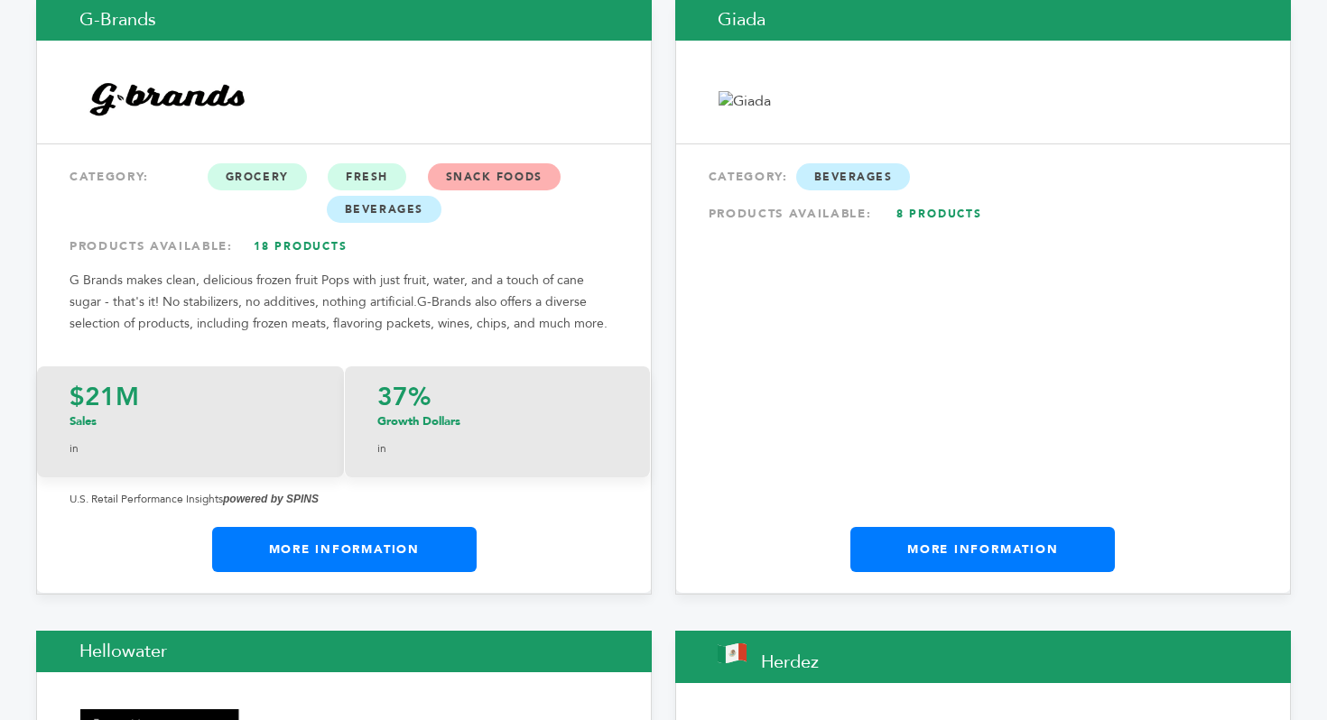
scroll to position [4891, 0]
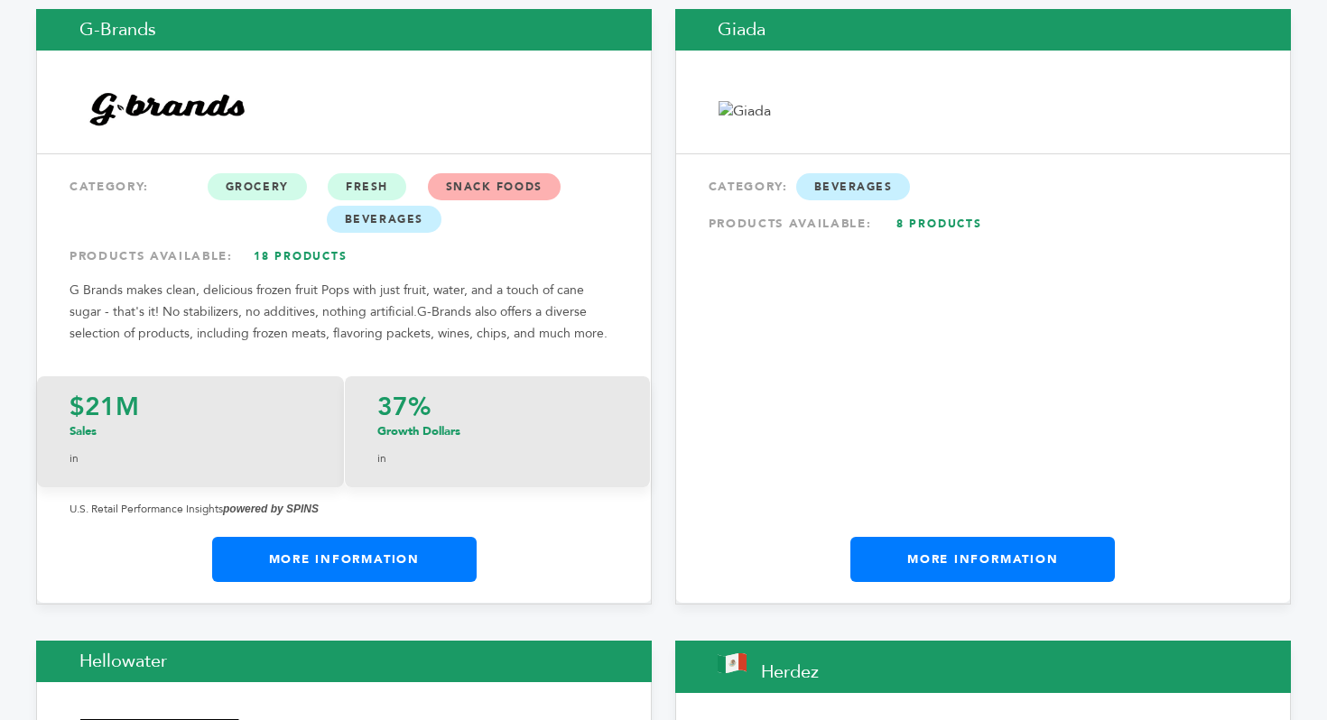
click at [352, 537] on link "More Information" at bounding box center [344, 559] width 264 height 45
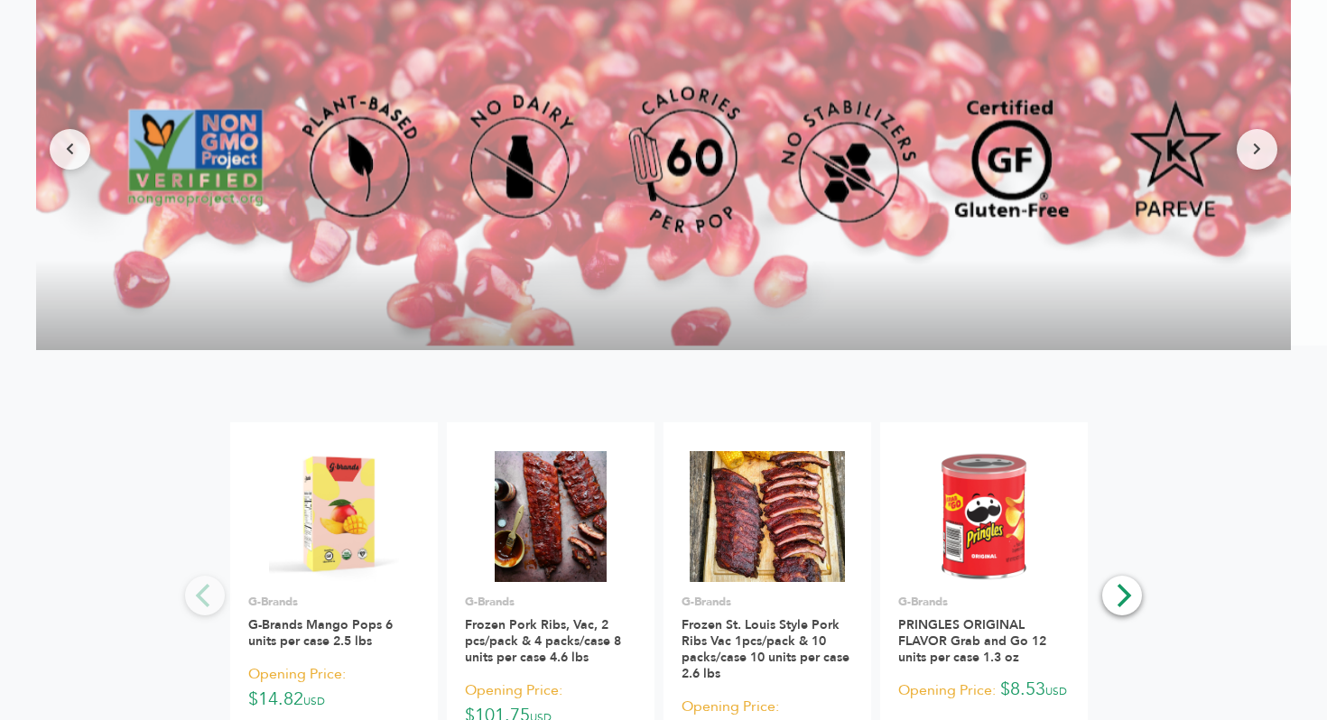
scroll to position [3116, 0]
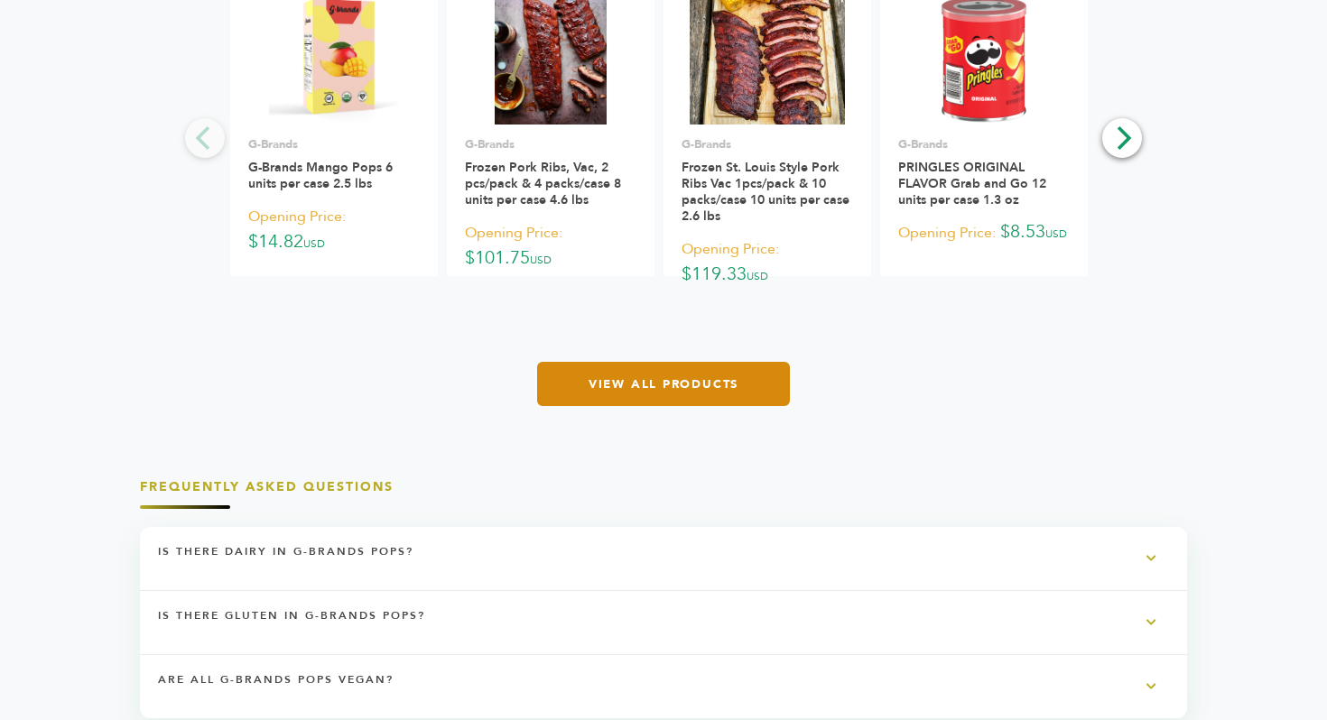
click at [632, 406] on link "View All Products" at bounding box center [663, 384] width 253 height 44
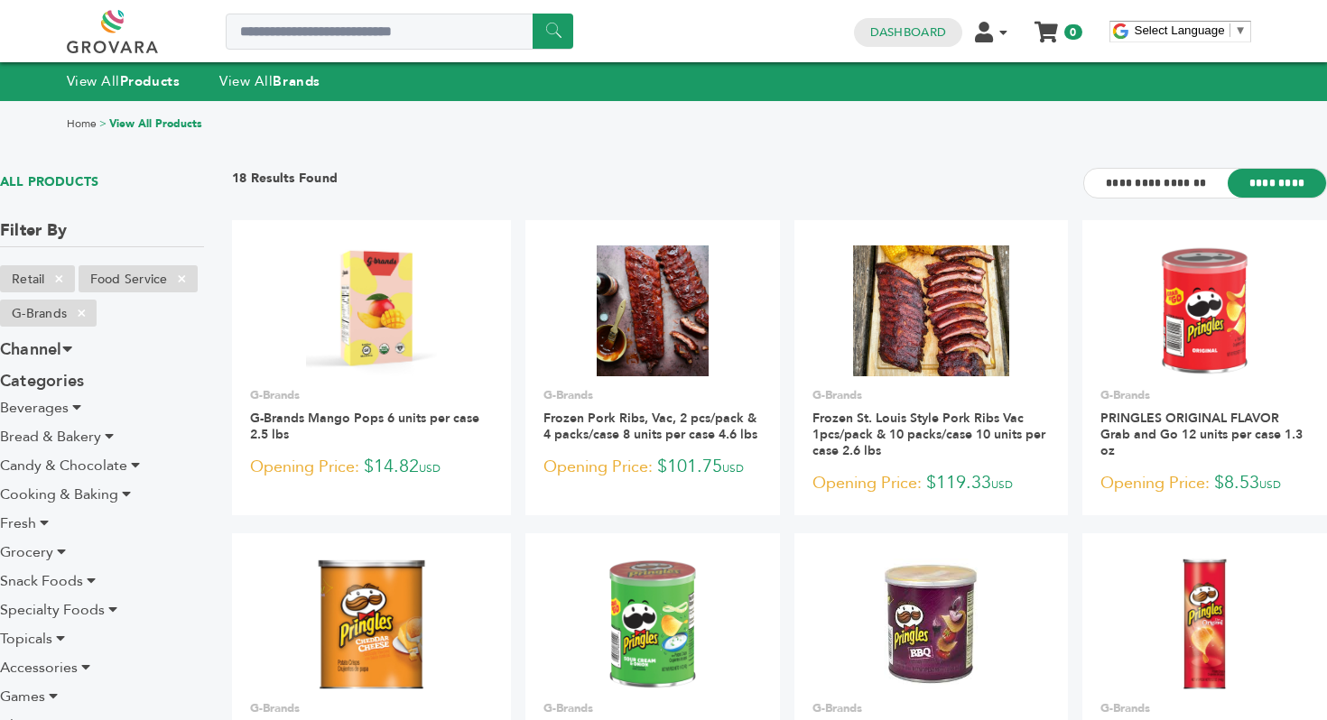
click at [64, 405] on span "Beverages" at bounding box center [34, 408] width 69 height 20
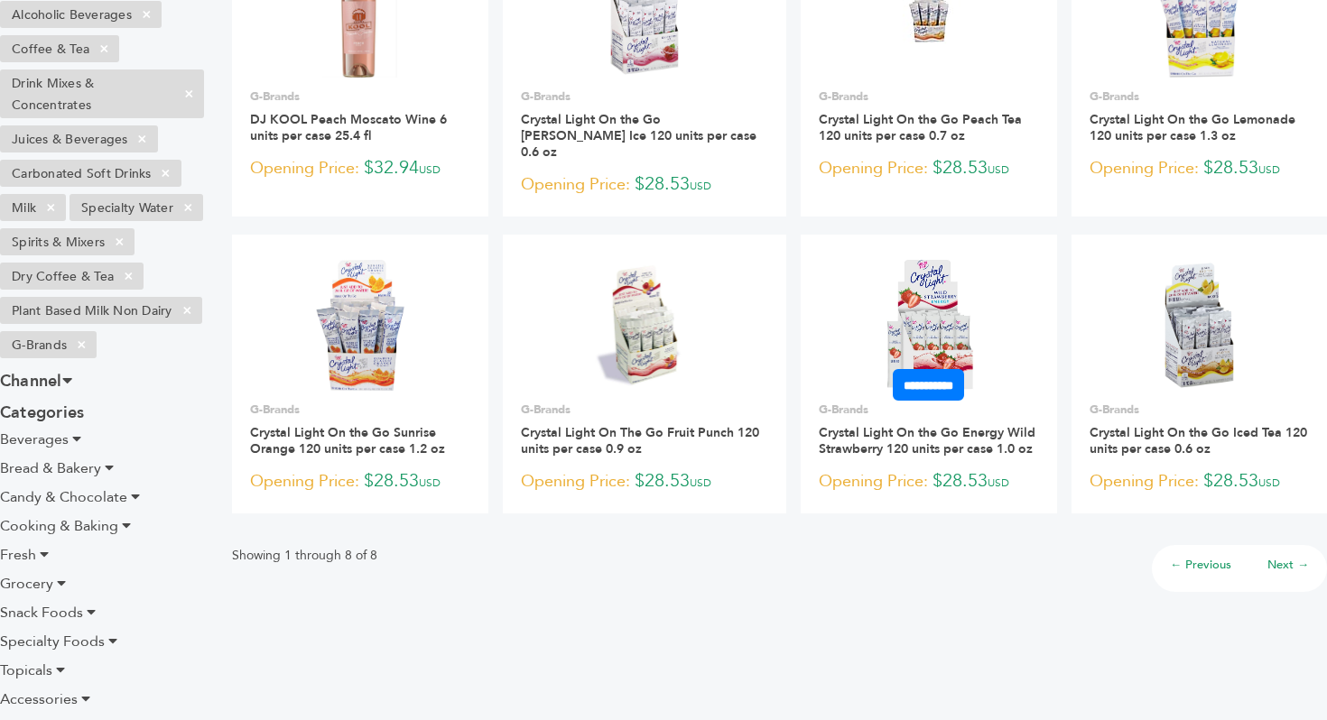
scroll to position [162, 0]
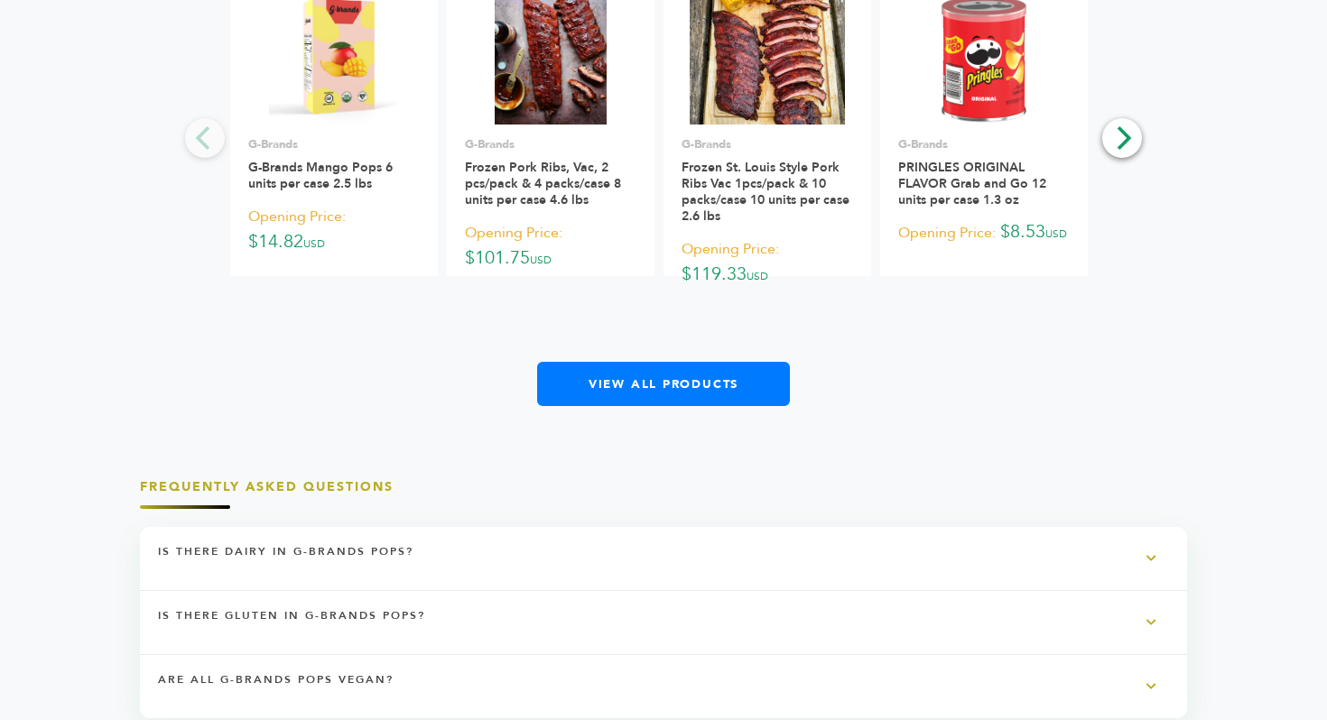
scroll to position [3166, 0]
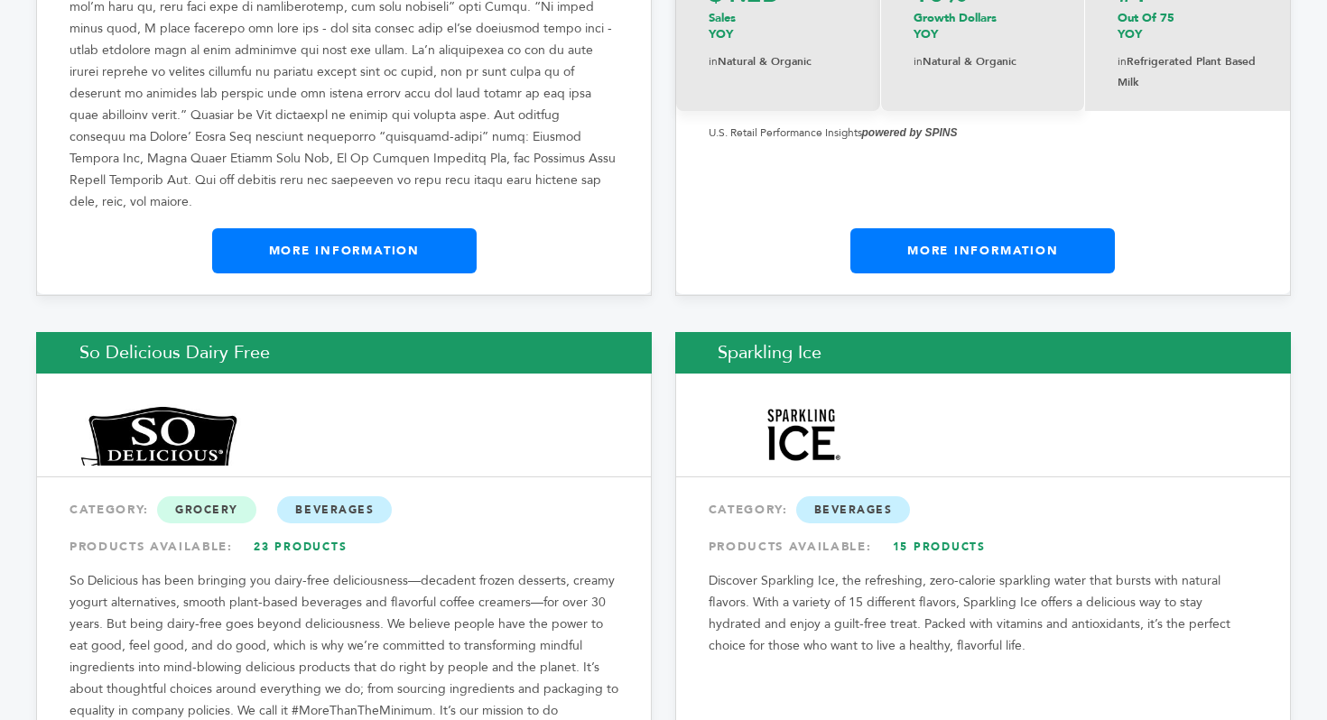
scroll to position [9927, 0]
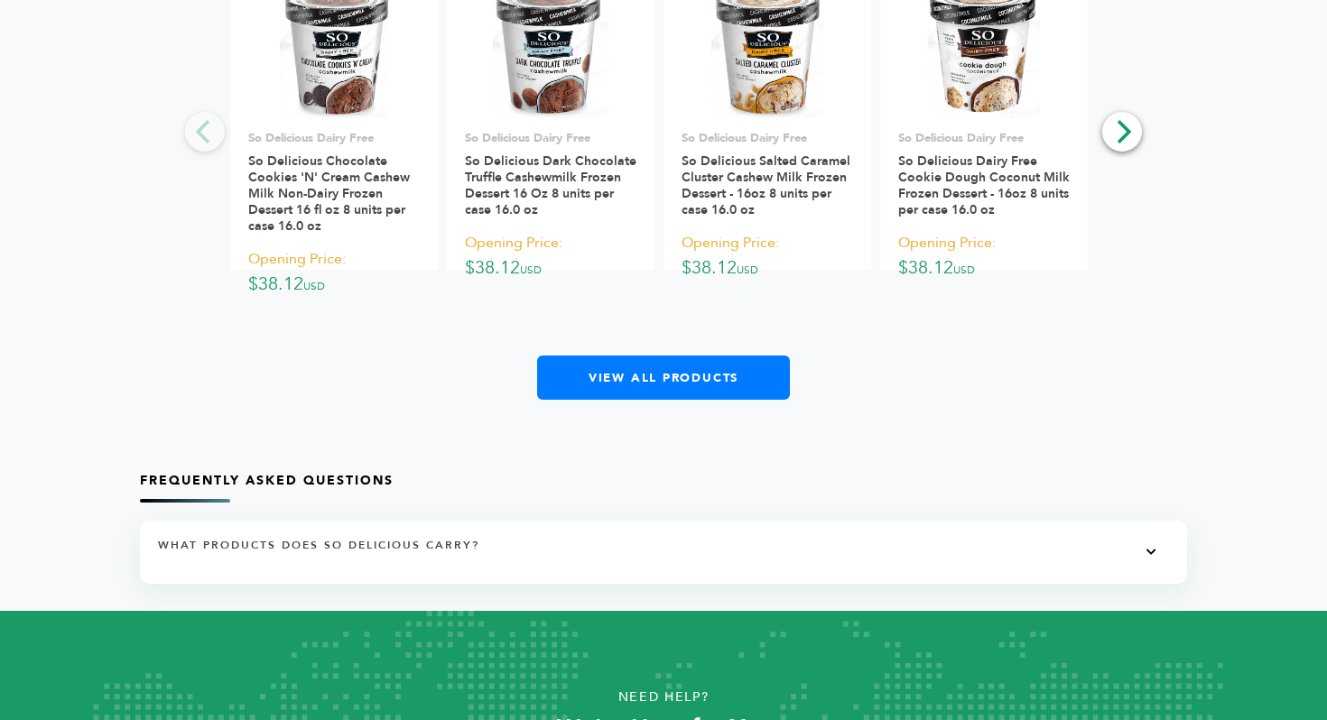
scroll to position [3124, 0]
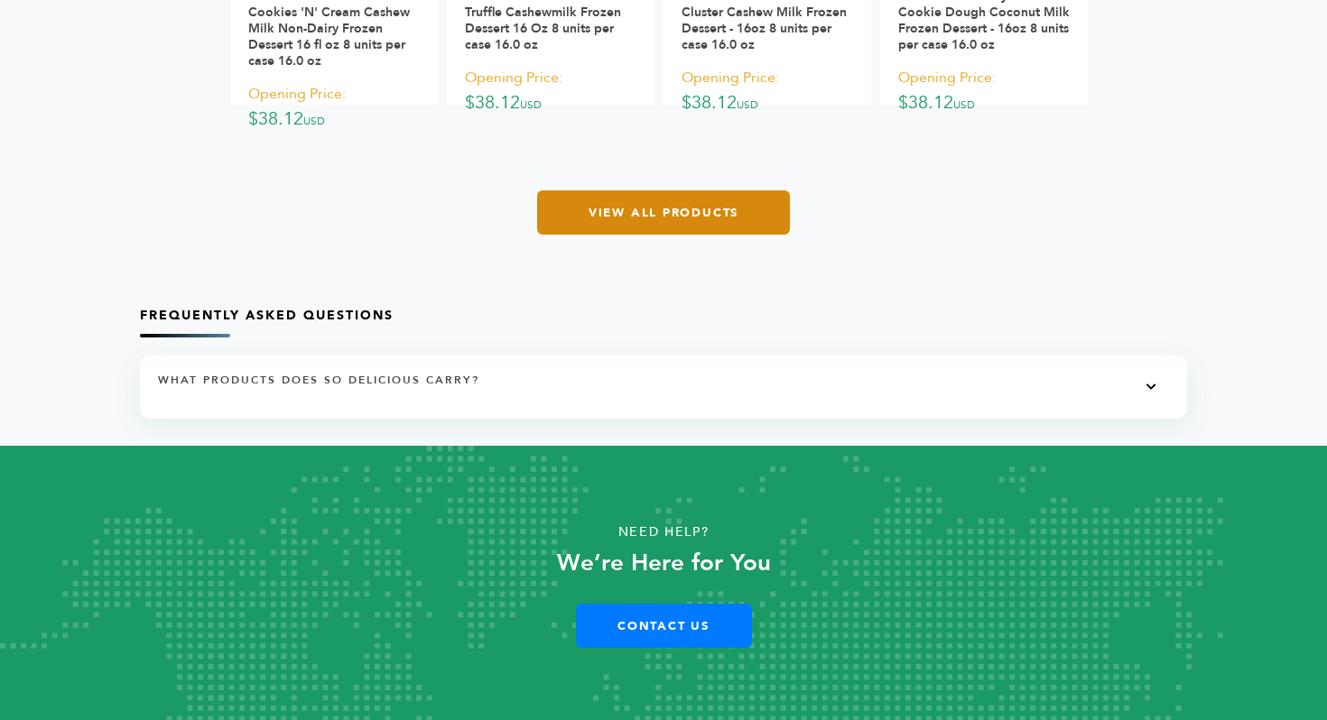
click at [578, 222] on link "View All Products" at bounding box center [663, 212] width 253 height 44
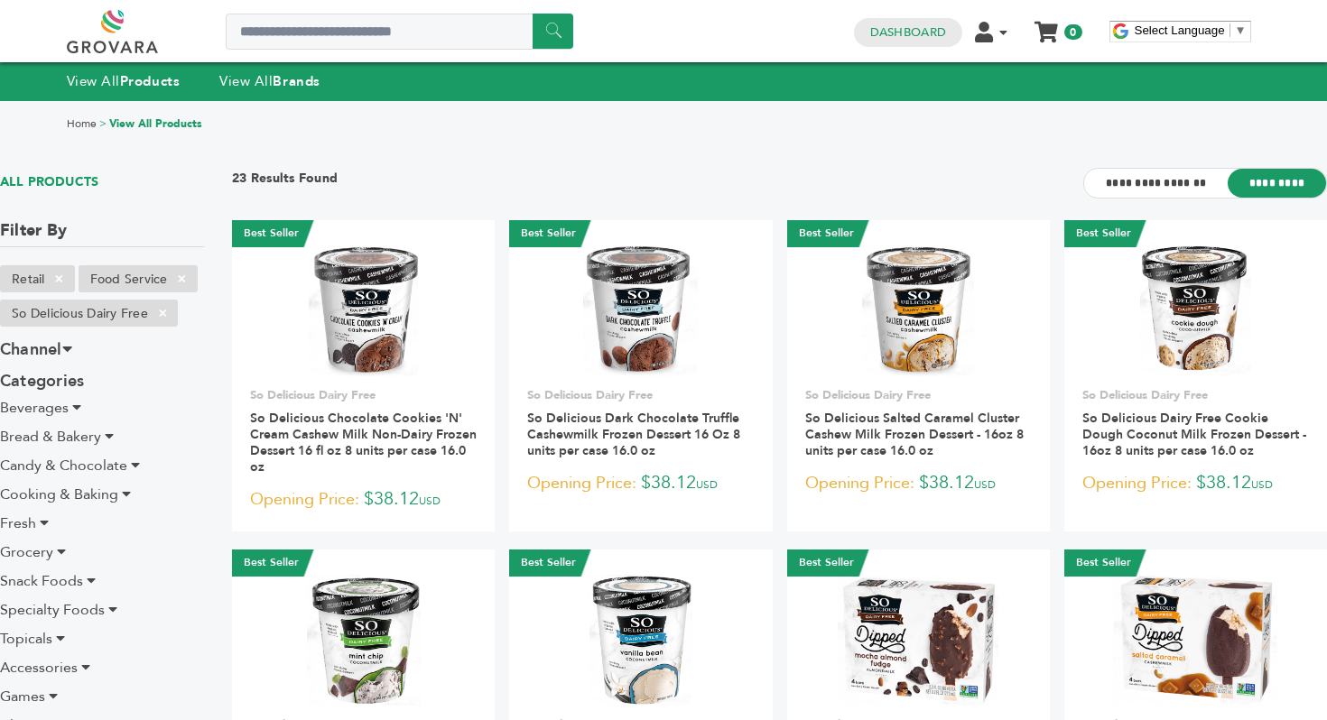
click at [59, 411] on span "Beverages" at bounding box center [34, 408] width 69 height 20
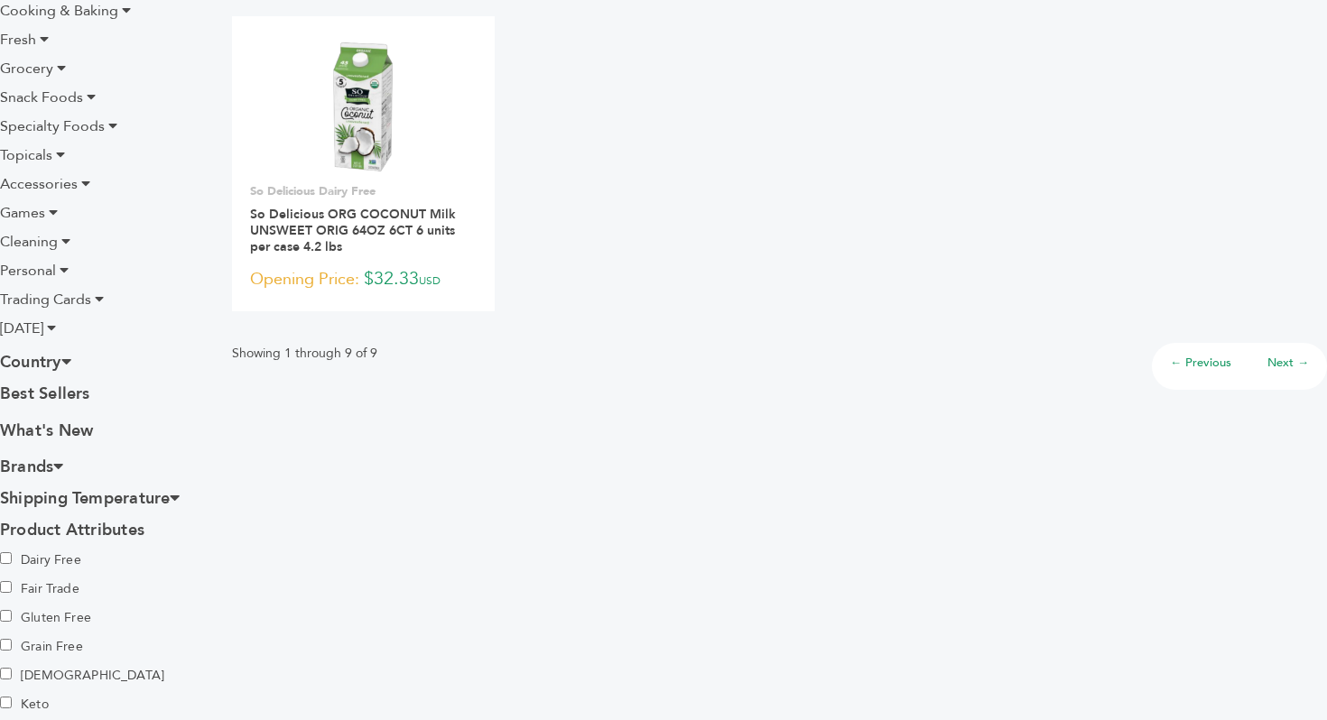
scroll to position [828, 0]
